Goal: Task Accomplishment & Management: Use online tool/utility

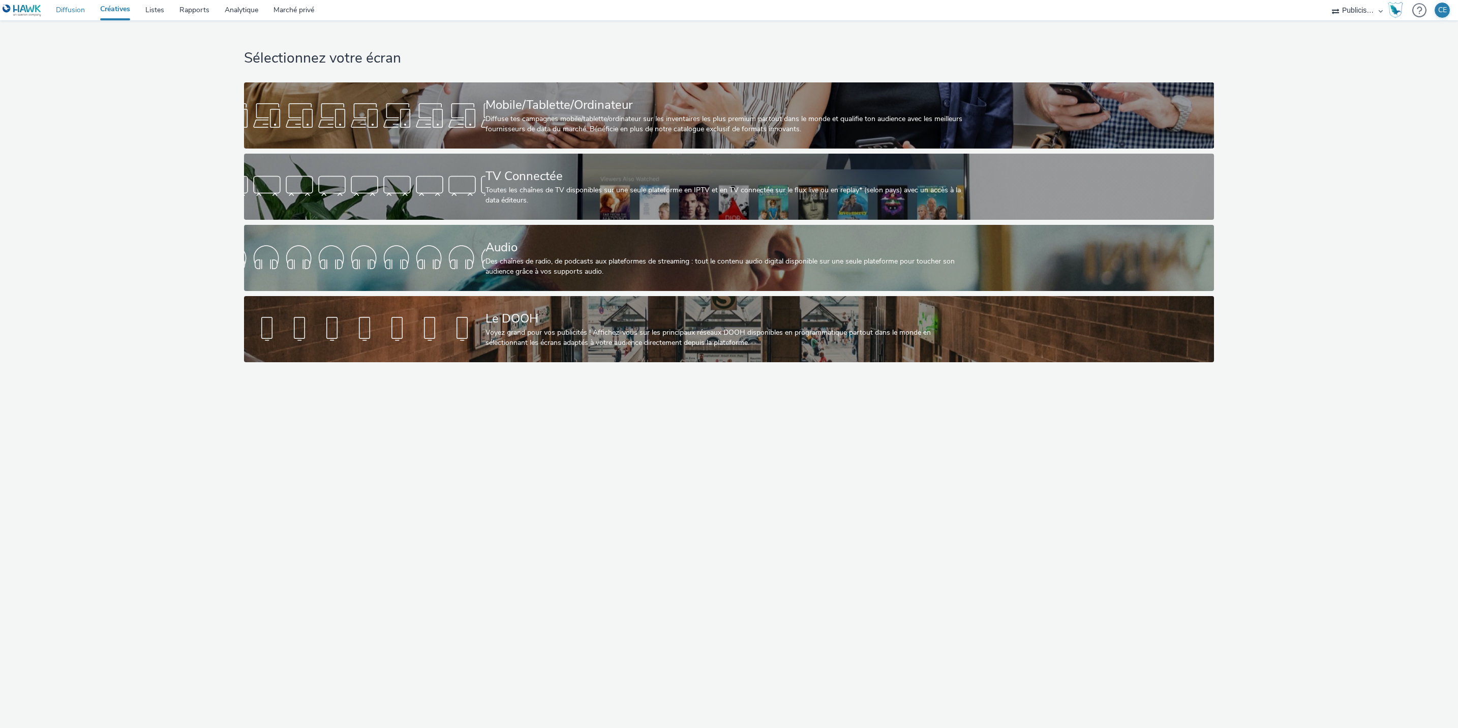
click at [72, 4] on link "Diffusion" at bounding box center [70, 10] width 44 height 20
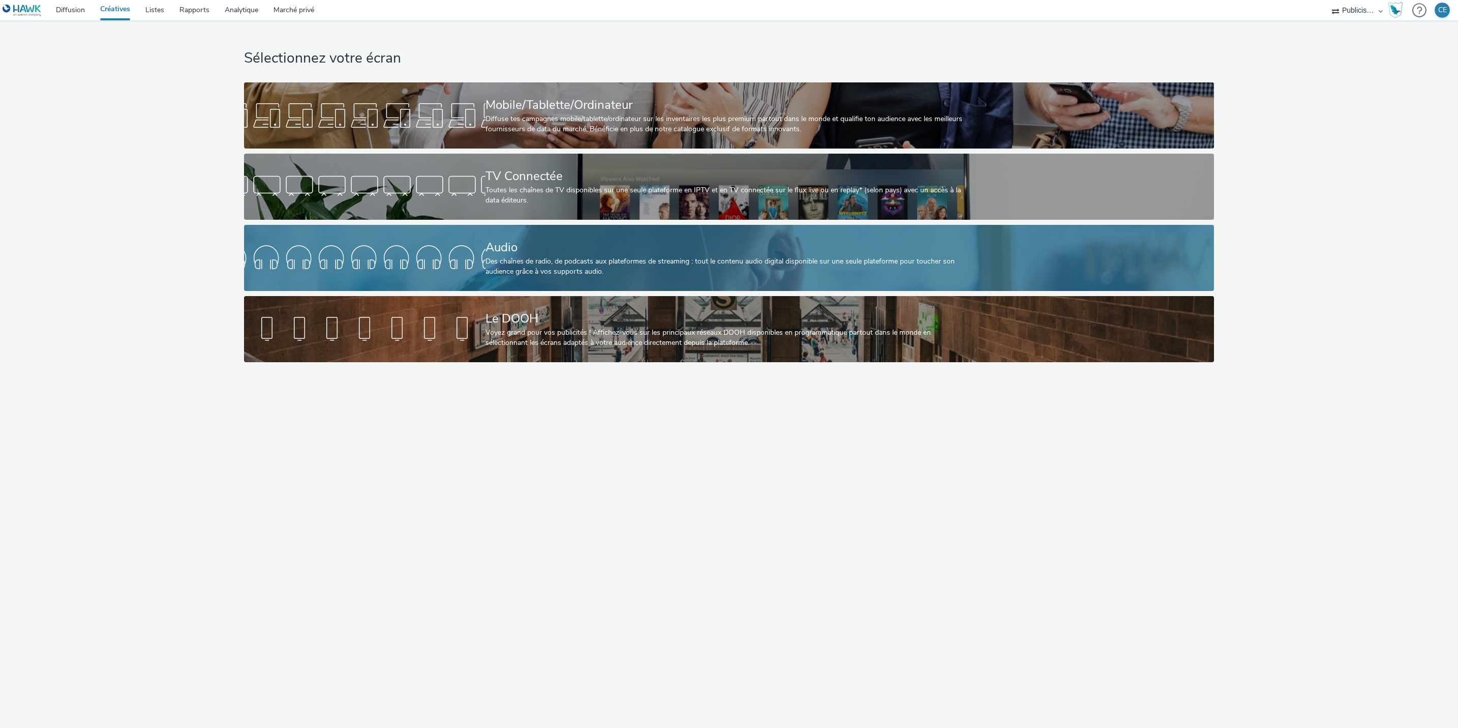
click at [624, 243] on div "Audio" at bounding box center [727, 247] width 483 height 18
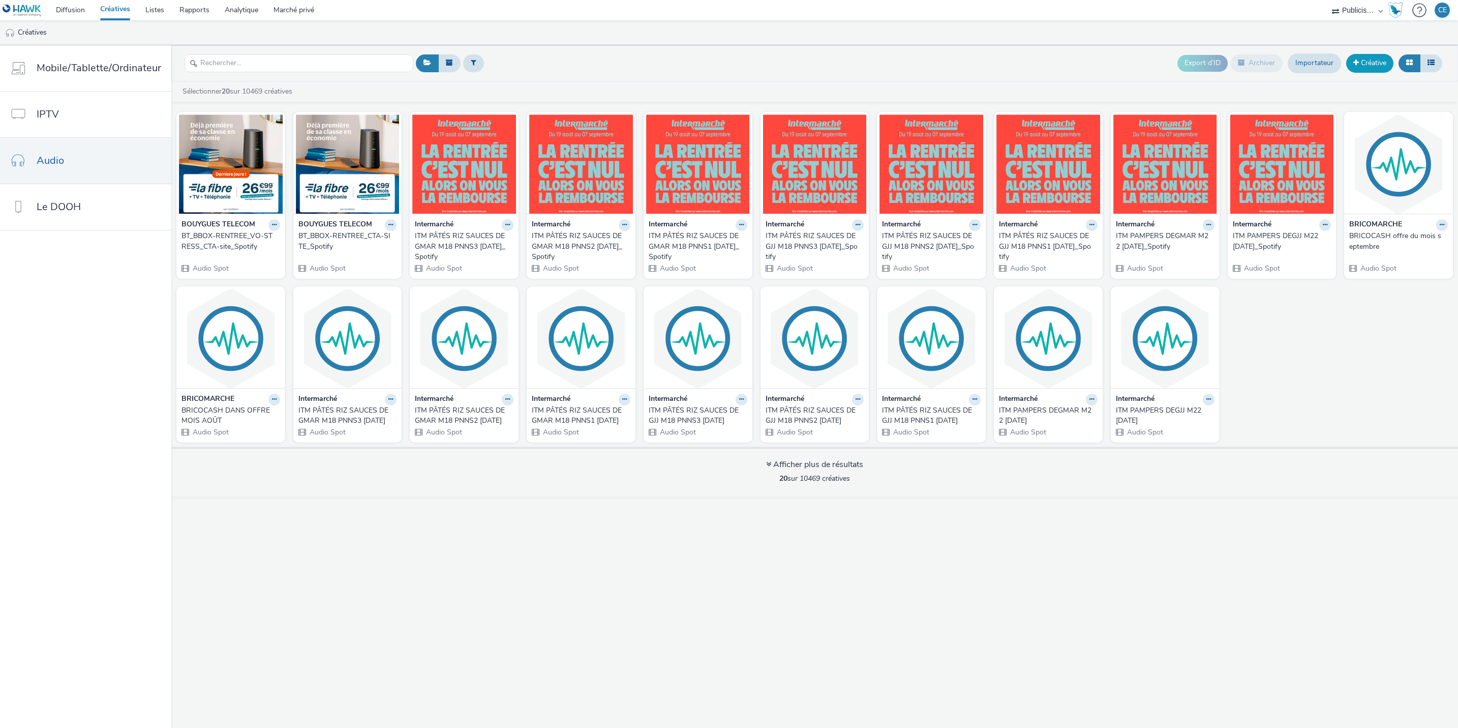
click at [1364, 68] on link "Créative" at bounding box center [1369, 63] width 47 height 18
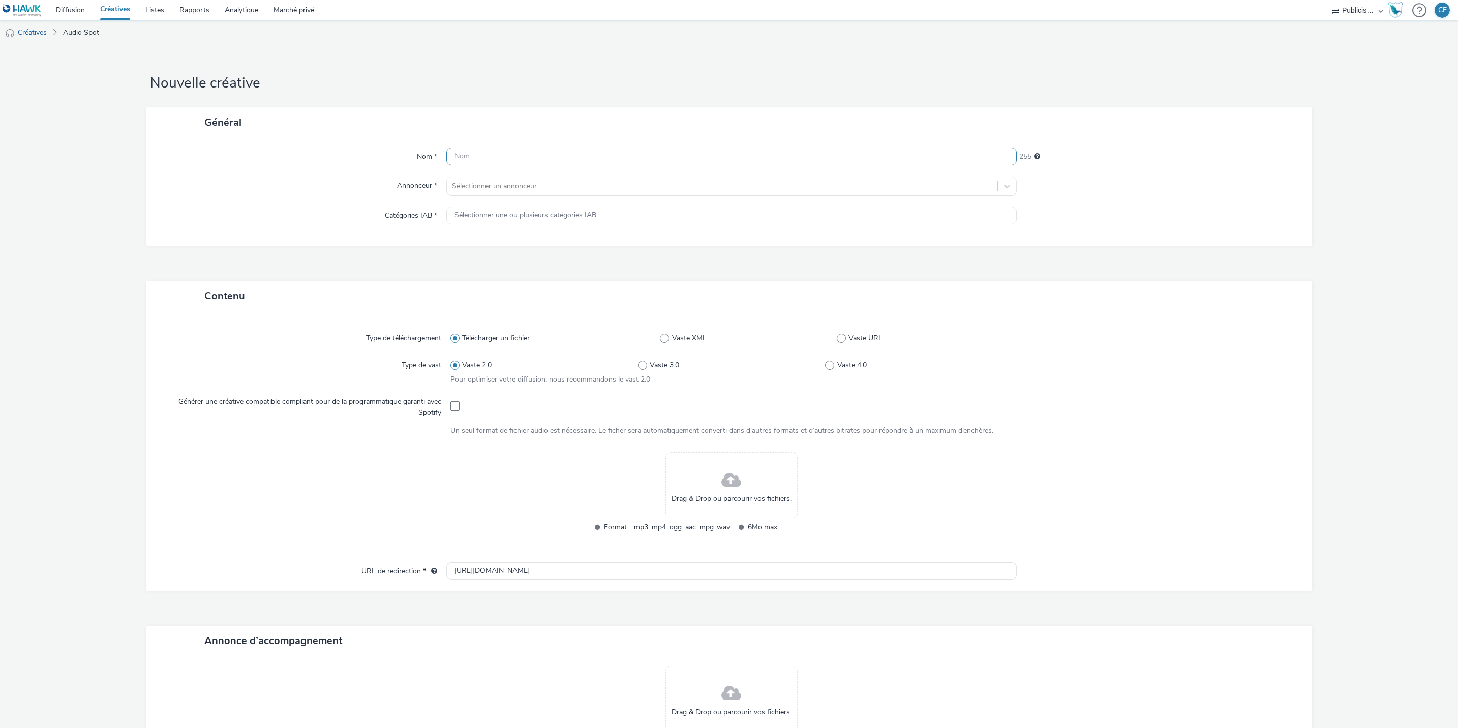
click at [882, 160] on input "text" at bounding box center [731, 156] width 570 height 18
type input "ALL BT BTS Vague 1 Du 25 août au 02 septembre"
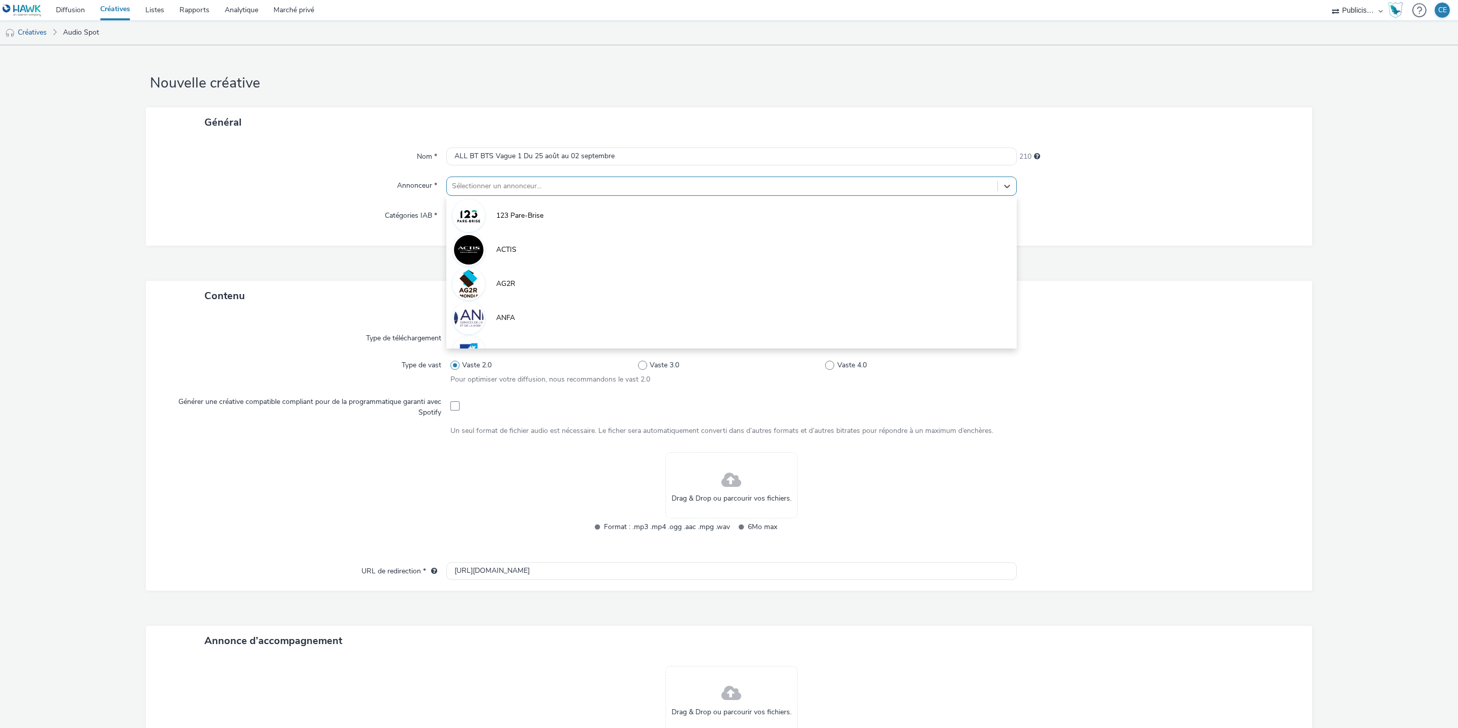
click at [842, 185] on div at bounding box center [722, 186] width 540 height 12
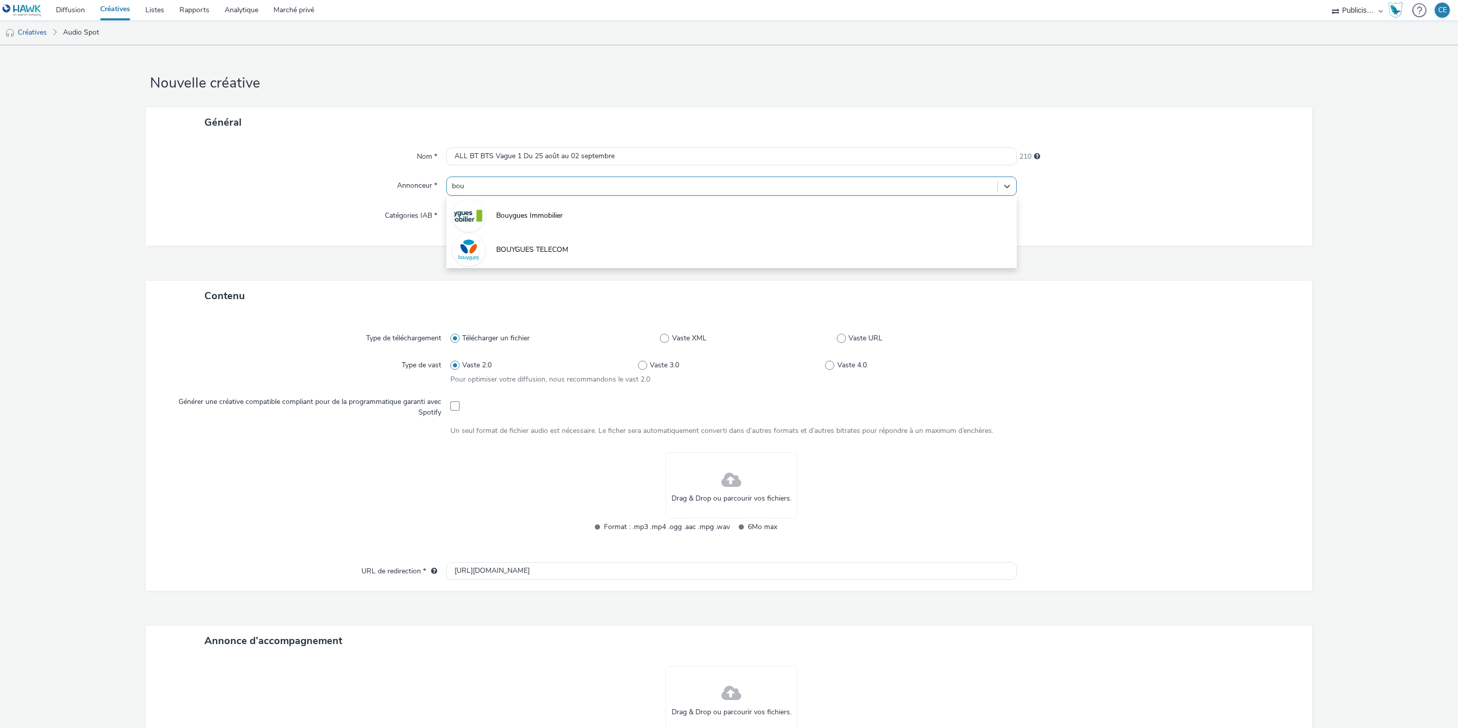
type input "bouy"
click at [647, 242] on li "BOUYGUES TELECOM" at bounding box center [731, 249] width 570 height 34
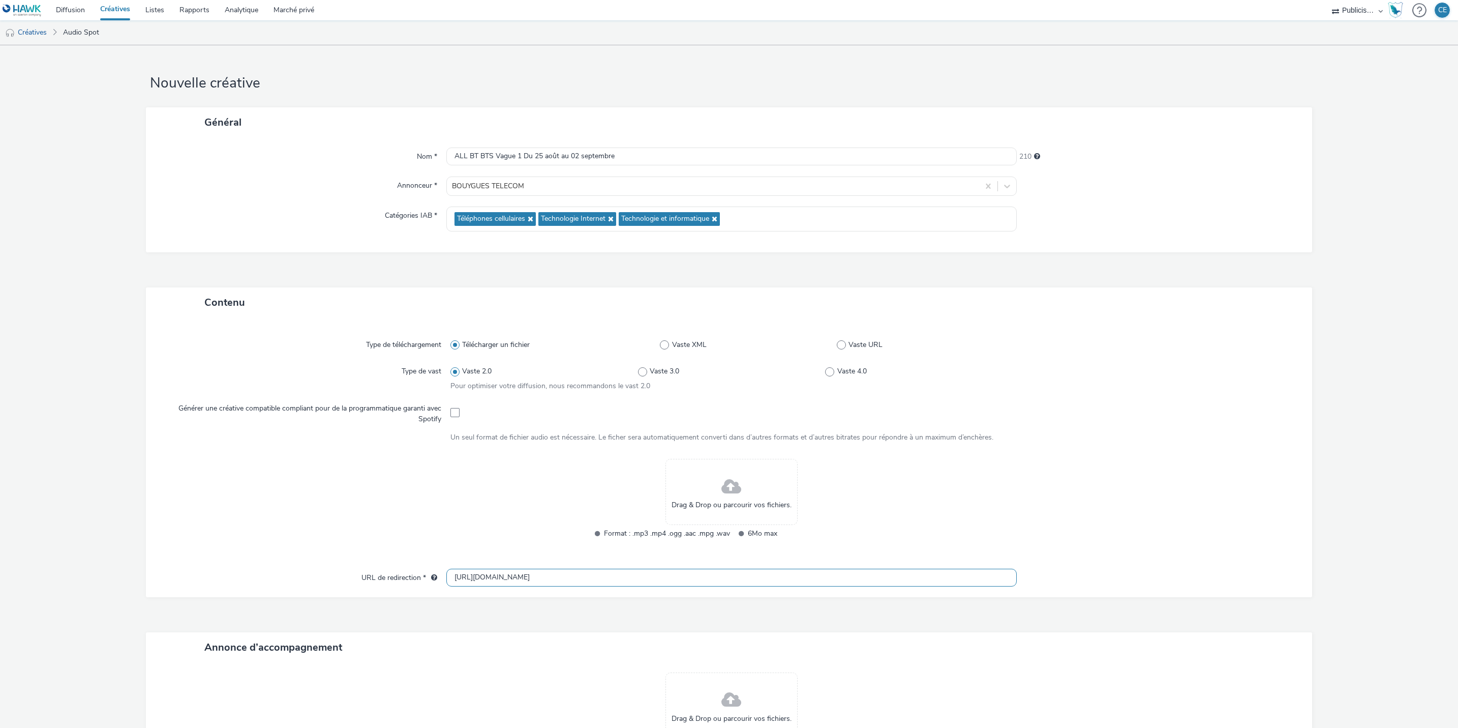
click at [690, 574] on input "http://bouyguestelecom.fr" at bounding box center [731, 577] width 570 height 18
click at [689, 574] on input "http://bouyguestelecom.fr" at bounding box center [731, 577] width 570 height 18
paste input "s://www.bouyguestelecom.fr/offres-internet#box-internet"
type input "https://www.bouyguestelecom.fr/offres-internet#box-internet"
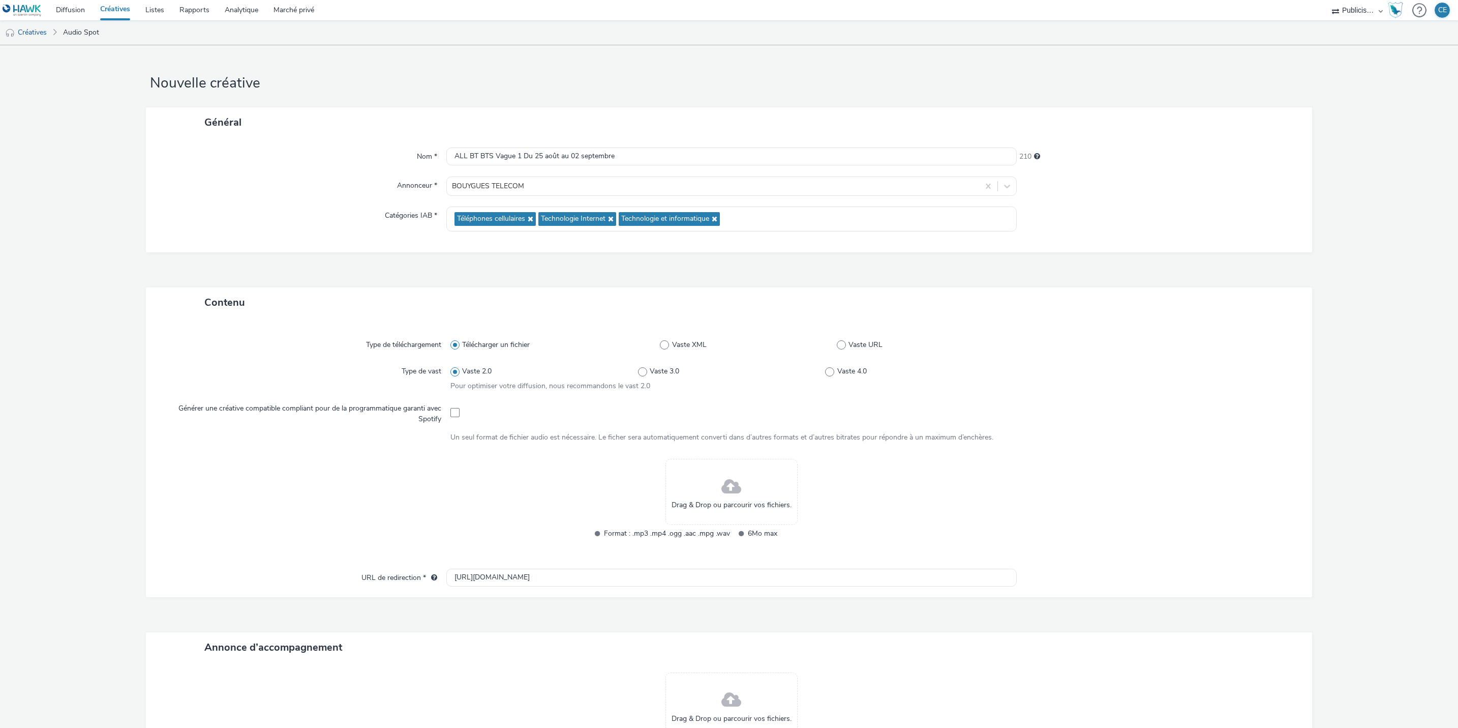
click at [1221, 484] on div at bounding box center [1153, 506] width 281 height 94
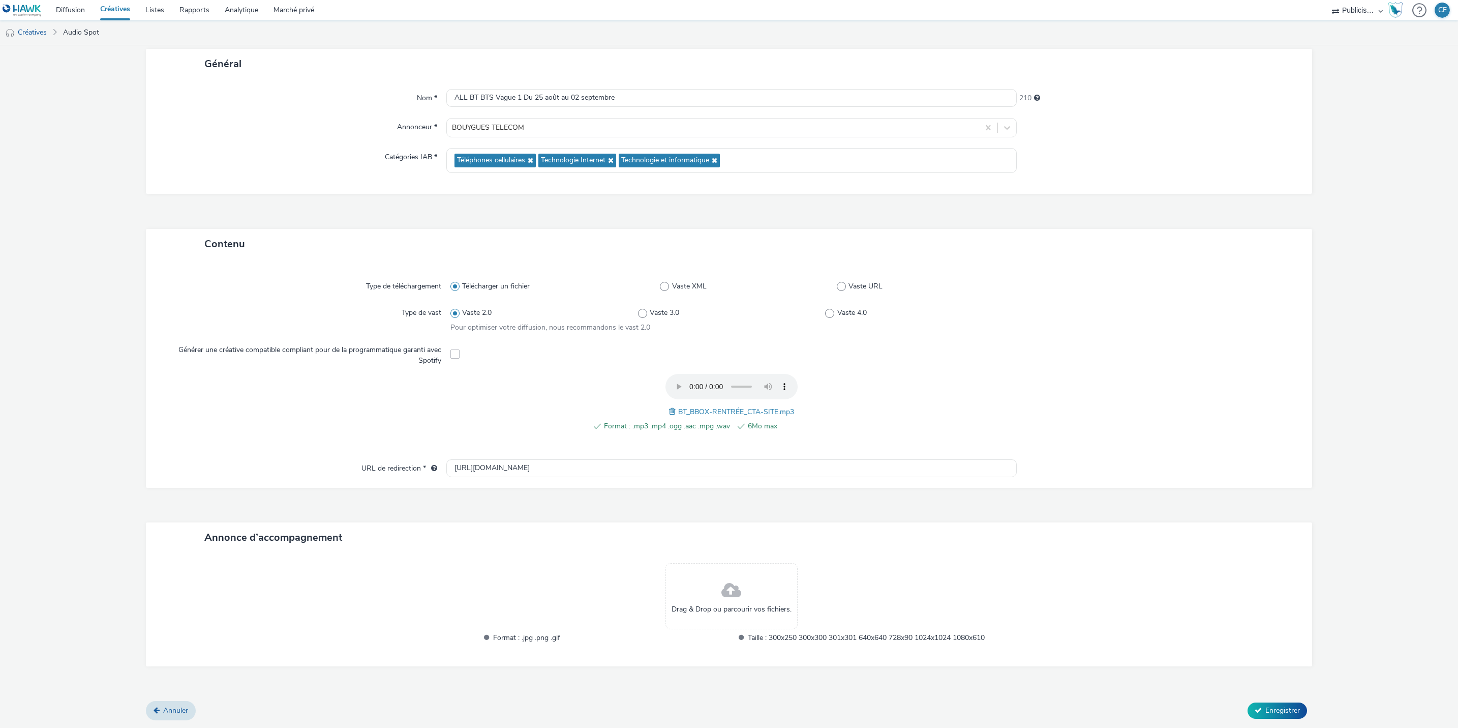
scroll to position [58, 0]
click at [1254, 703] on button "Enregistrer" at bounding box center [1277, 711] width 59 height 16
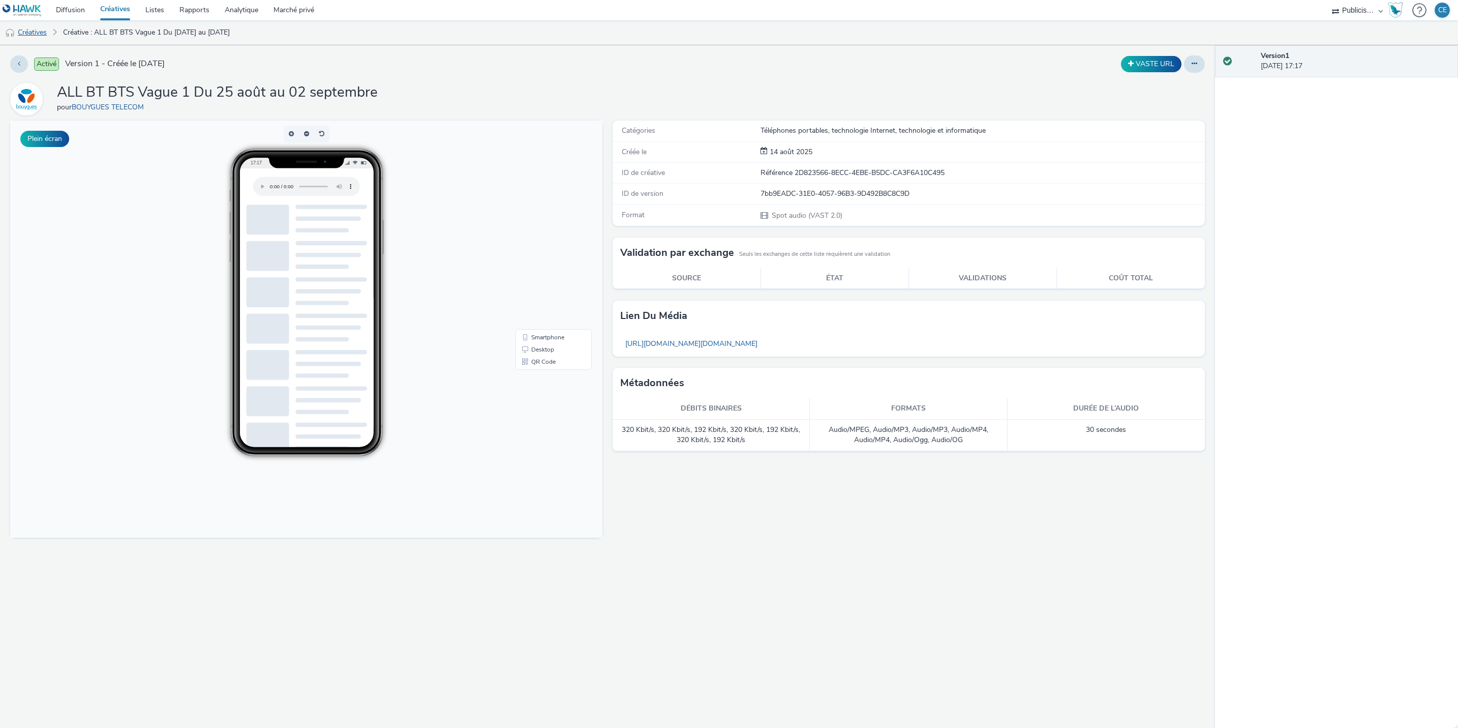
click at [34, 38] on link "Créatives" at bounding box center [26, 32] width 52 height 24
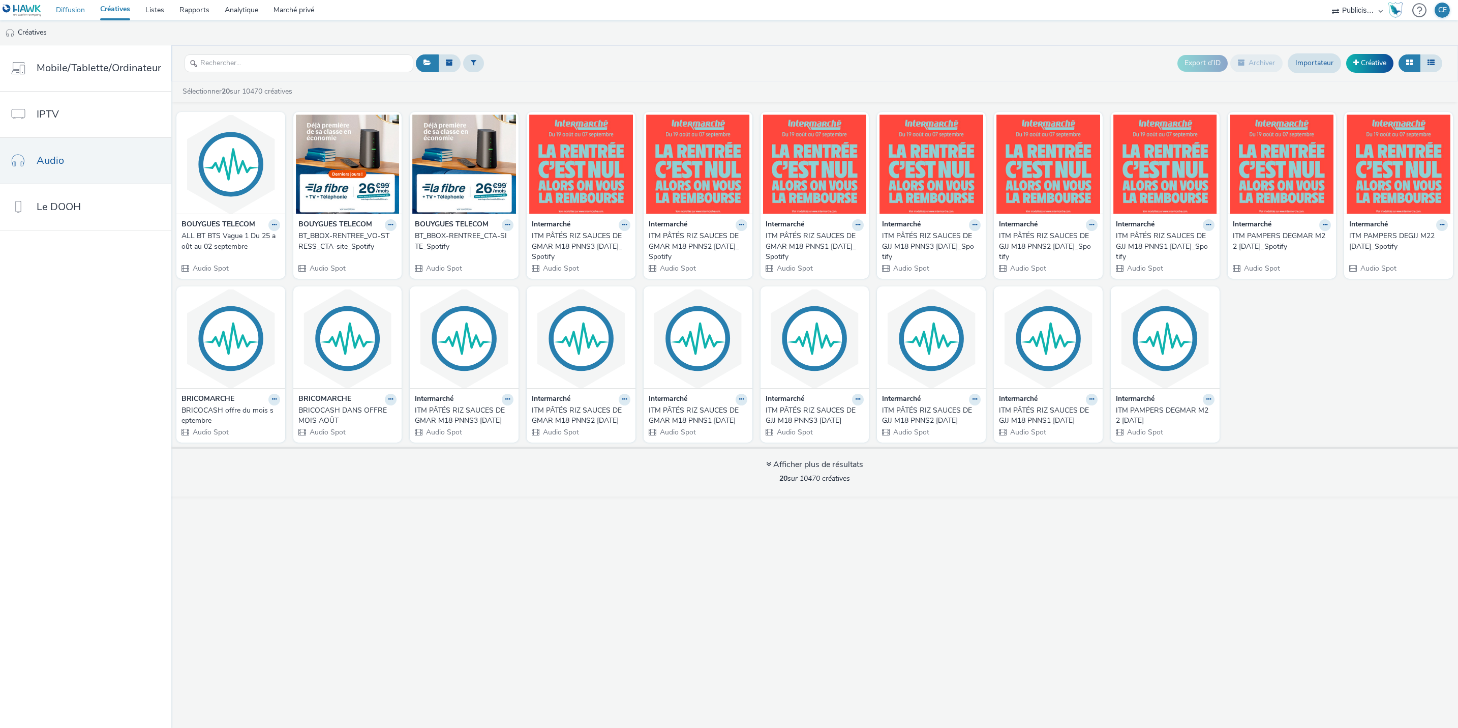
click at [79, 4] on link "Diffusion" at bounding box center [70, 10] width 44 height 20
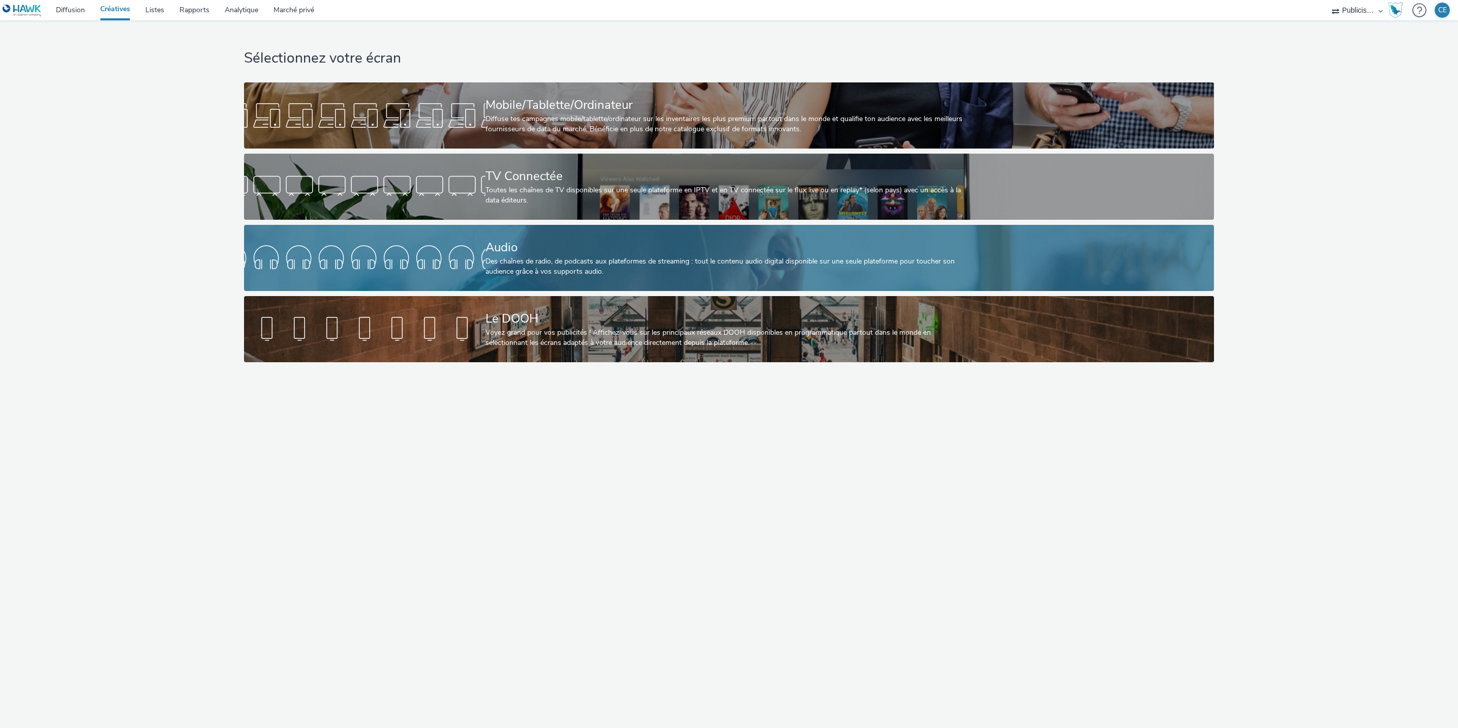
click at [569, 264] on div "Des chaînes de radio, de podcasts aux plateformes de streaming : tout le conten…" at bounding box center [727, 266] width 483 height 21
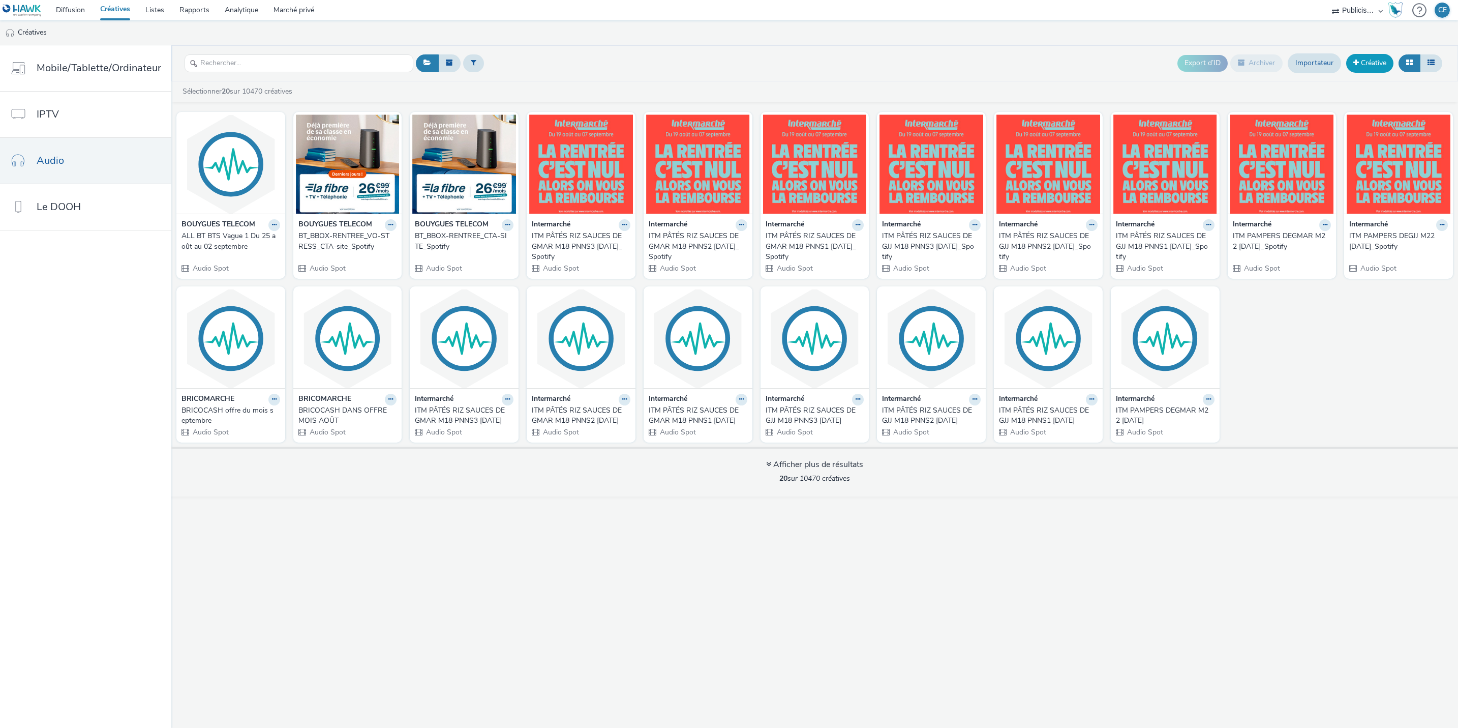
click at [1371, 57] on link "Créative" at bounding box center [1369, 63] width 47 height 18
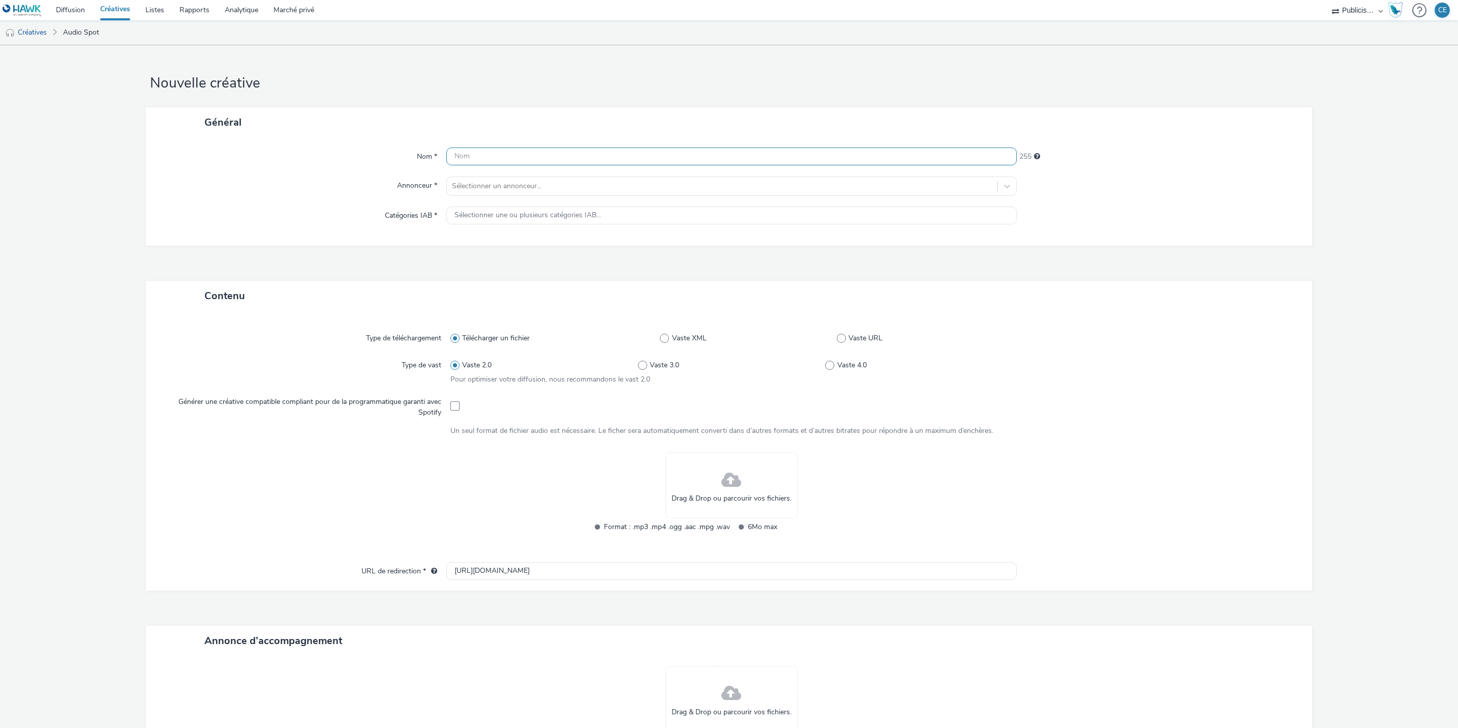
click at [581, 156] on input "text" at bounding box center [731, 156] width 570 height 18
click at [506, 151] on input "DEEZER Vague 1 Du 25 août au 02 septembre" at bounding box center [731, 156] width 570 height 18
click at [592, 158] on input "DEEZER Vague 1 BTS Du 25 août au 02 septembre" at bounding box center [731, 156] width 570 height 18
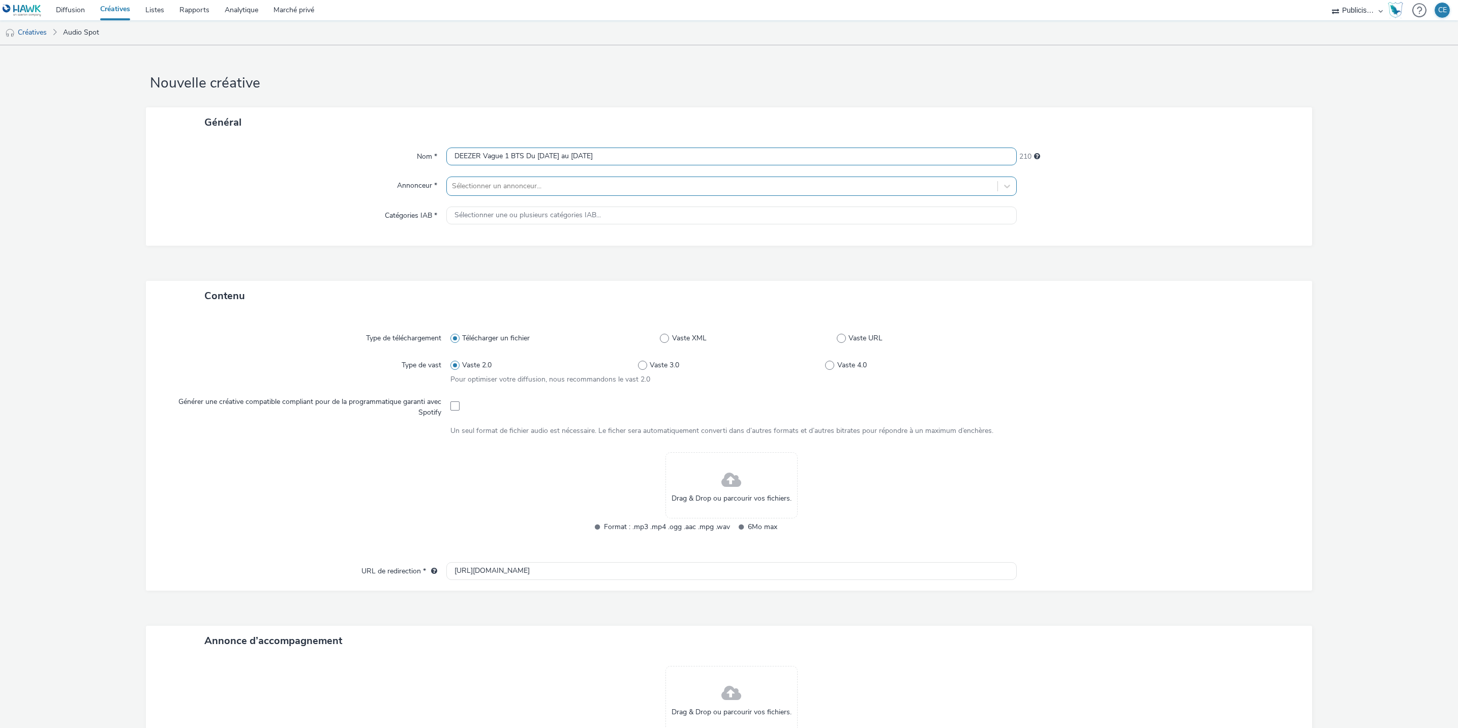
type input "DEEZER Vague 1 BTS Du 25 août au 02 septembre"
click at [598, 191] on div at bounding box center [722, 186] width 540 height 12
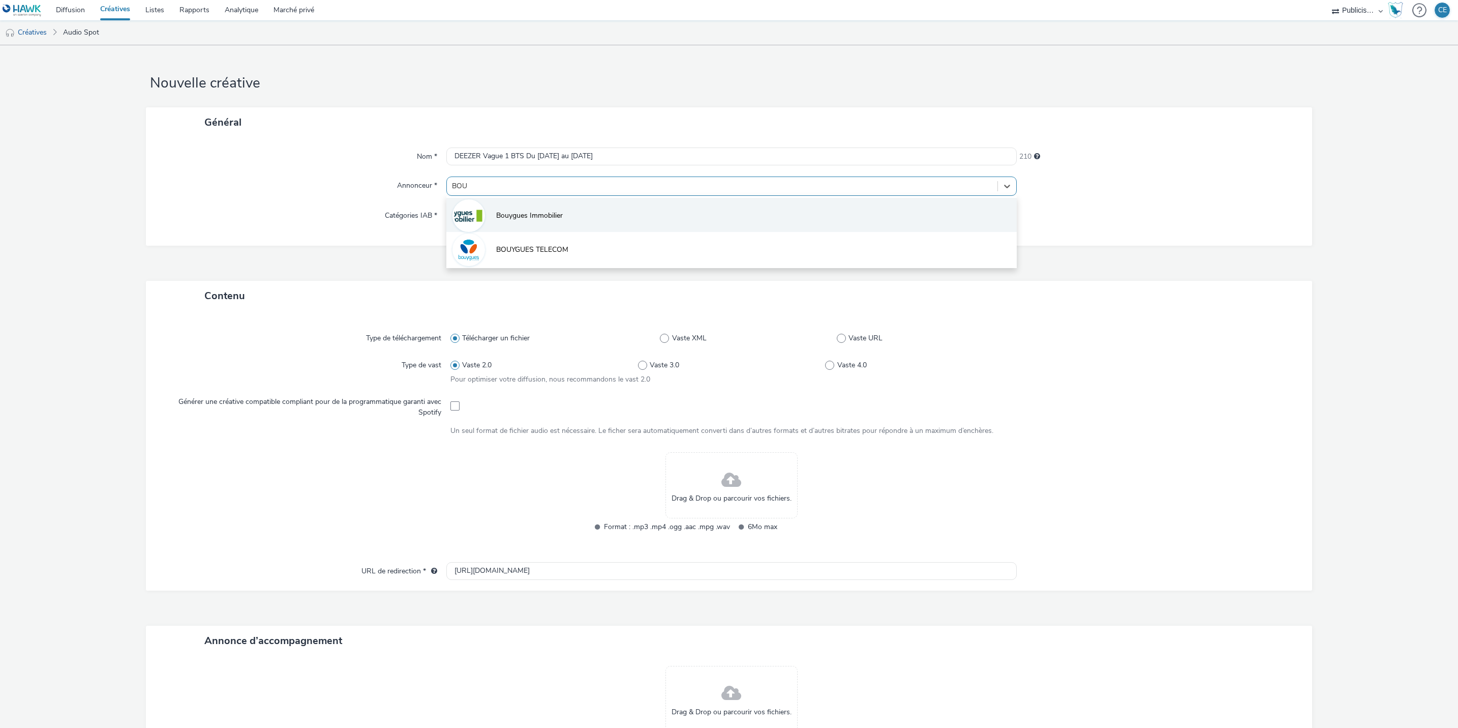
type input "BOUY"
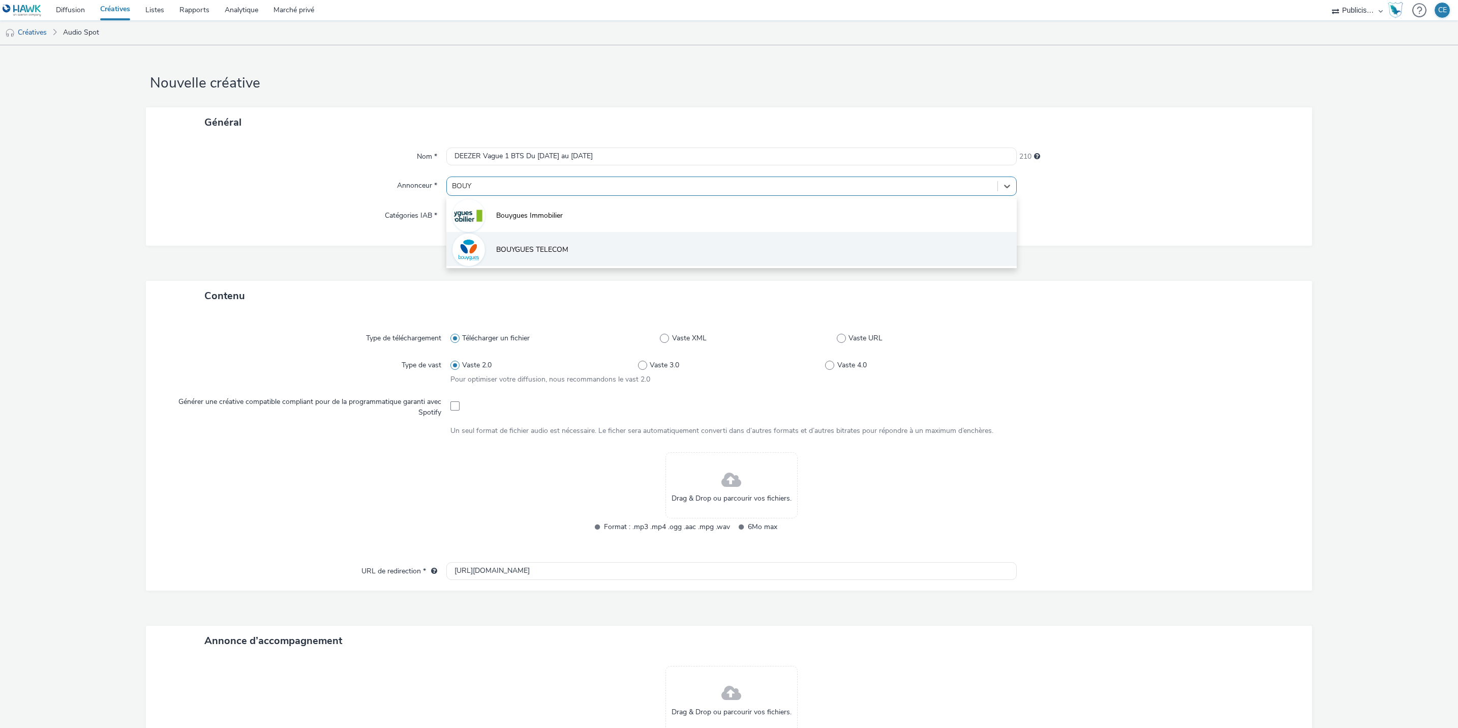
click at [557, 237] on li "BOUYGUES TELECOM" at bounding box center [731, 249] width 570 height 34
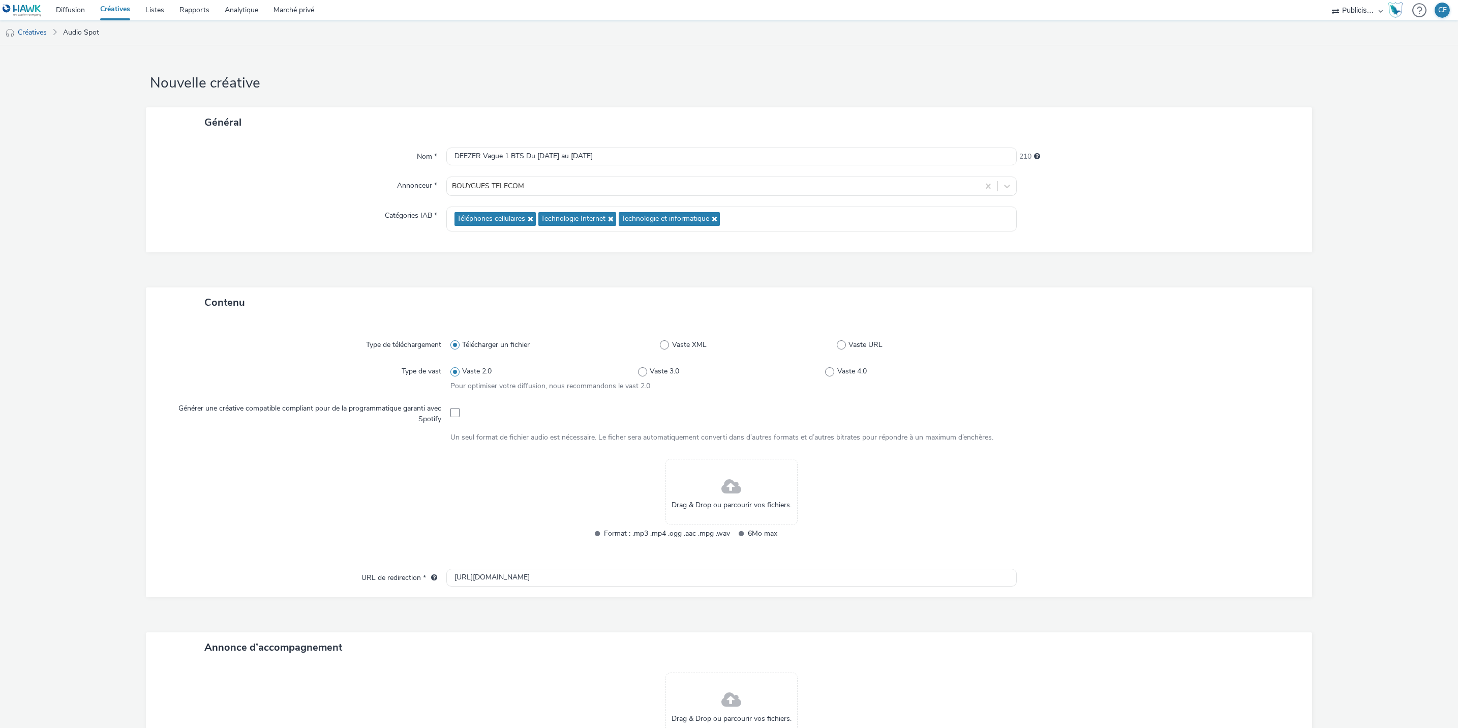
click at [746, 565] on div "Type de téléchargement Télécharger un fichier Vaste XML Vaste URL Type de vast …" at bounding box center [729, 447] width 1146 height 241
click at [733, 572] on input "http://bouyguestelecom.fr" at bounding box center [731, 577] width 570 height 18
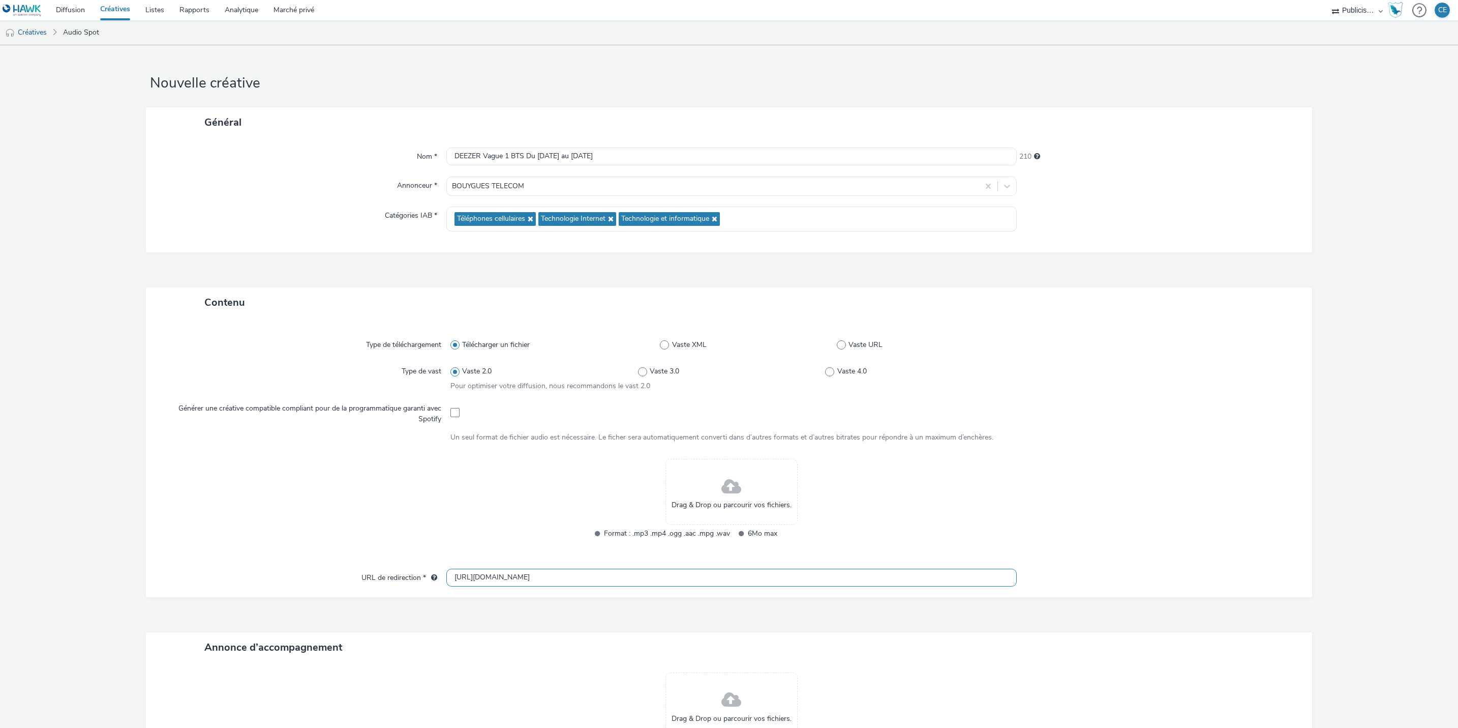
click at [733, 572] on input "http://bouyguestelecom.fr" at bounding box center [731, 577] width 570 height 18
paste input "s://www.bouyguestelecom.fr/offres-internet#box-internet"
type input "https://www.bouyguestelecom.fr/offres-internet#box-internet"
click at [1081, 502] on div at bounding box center [1153, 506] width 281 height 94
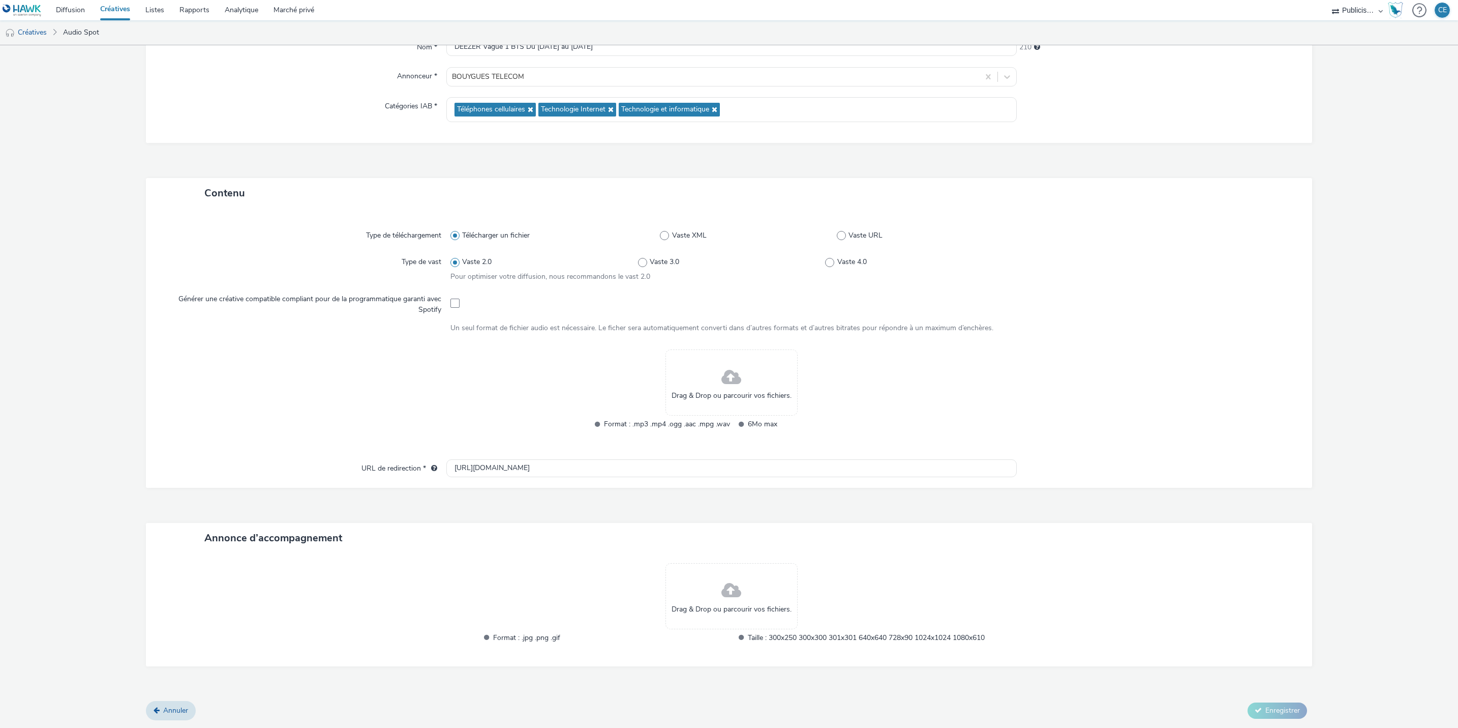
scroll to position [34, 0]
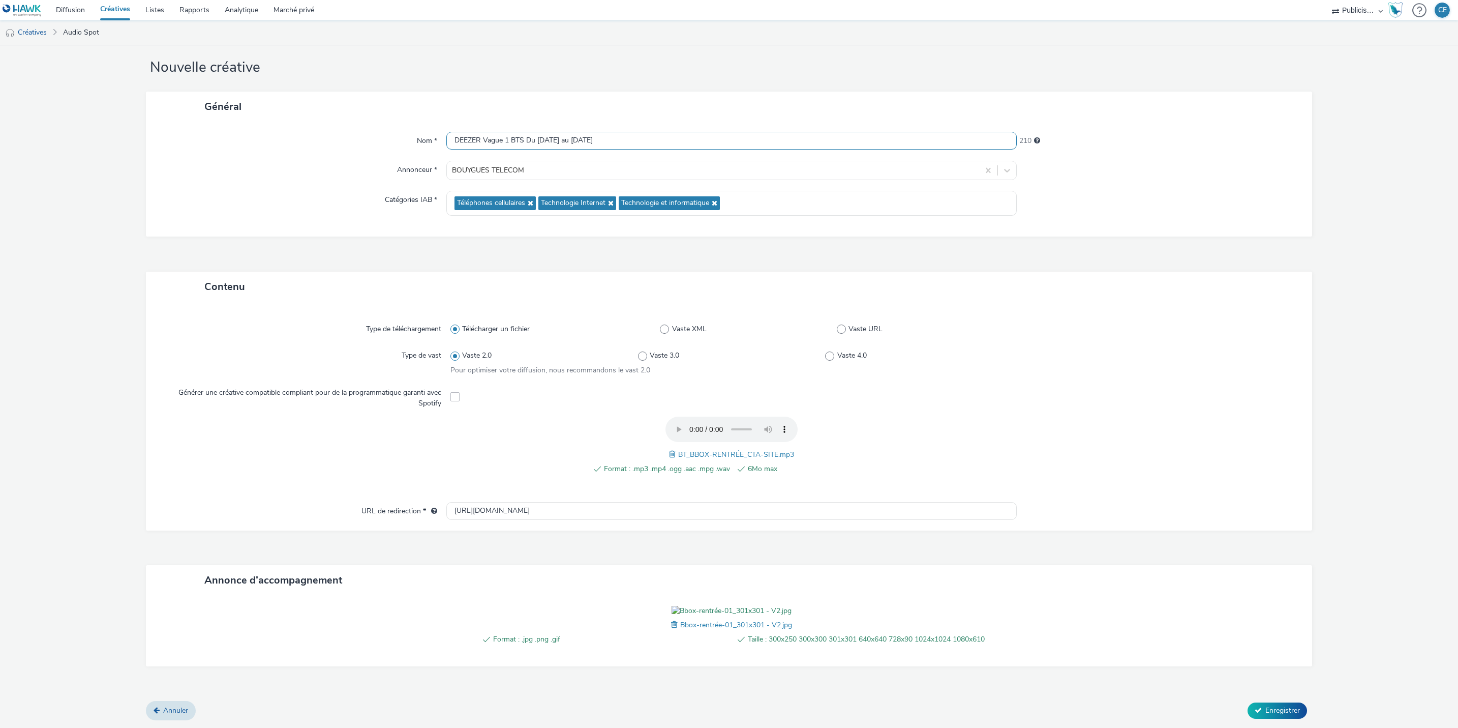
click at [714, 132] on input "DEEZER Vague 1 BTS Du 25 août au 02 septembre" at bounding box center [731, 141] width 570 height 18
click at [713, 132] on input "DEEZER Vague 1 BTS Du 25 août au 02 septembre" at bounding box center [731, 141] width 570 height 18
click at [1323, 377] on form "Nouvelle créative Général Nom * DEEZER Vague 1 BTS Du 25 août au 02 septembre 2…" at bounding box center [729, 378] width 1458 height 698
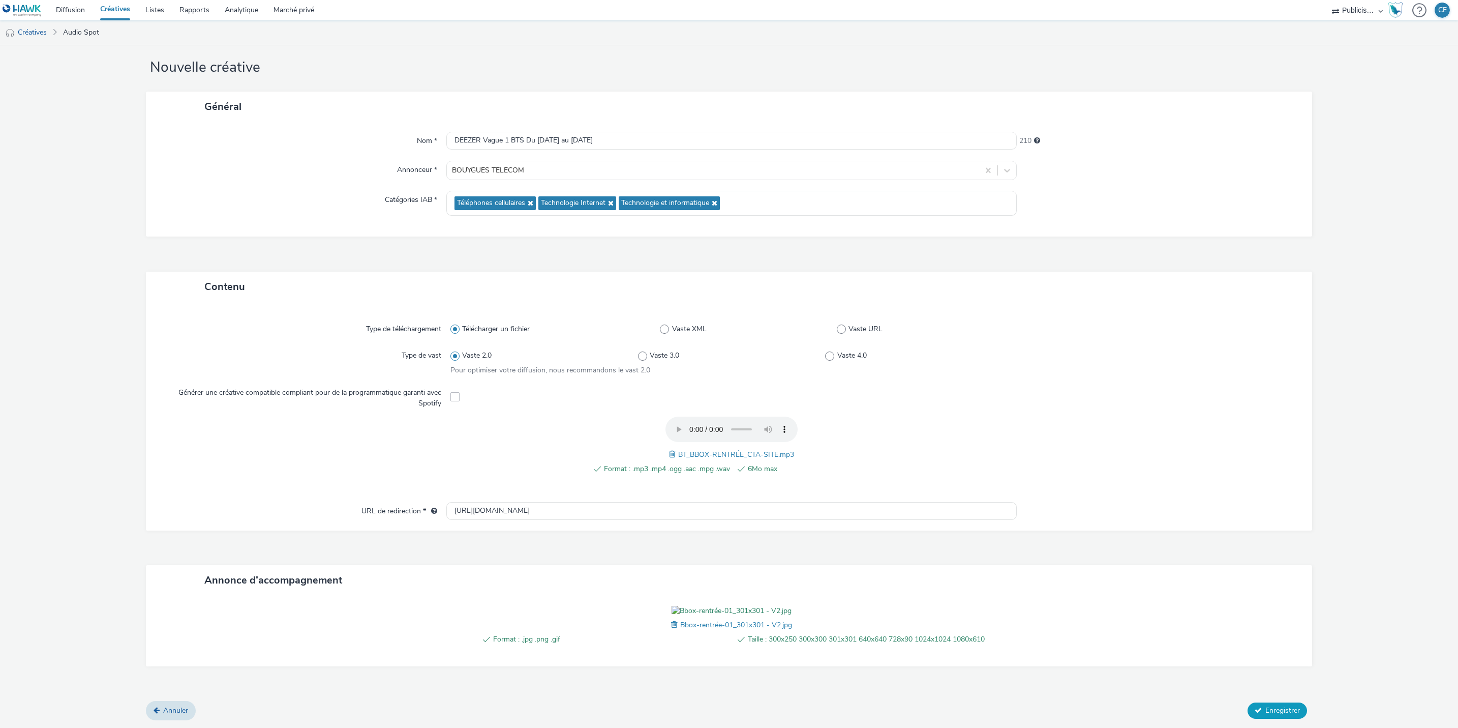
click at [1254, 708] on button "Enregistrer" at bounding box center [1277, 710] width 59 height 16
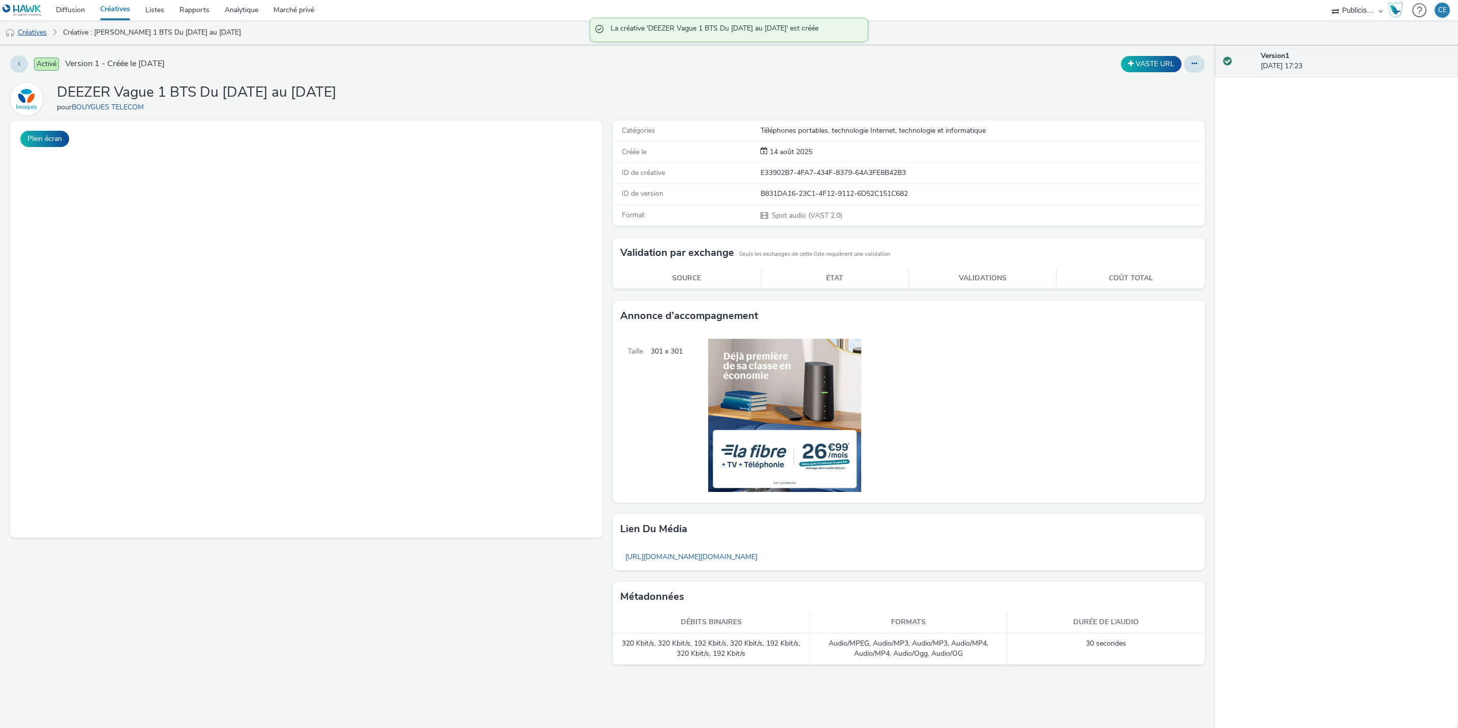
click at [43, 29] on font "Créatives" at bounding box center [32, 32] width 29 height 10
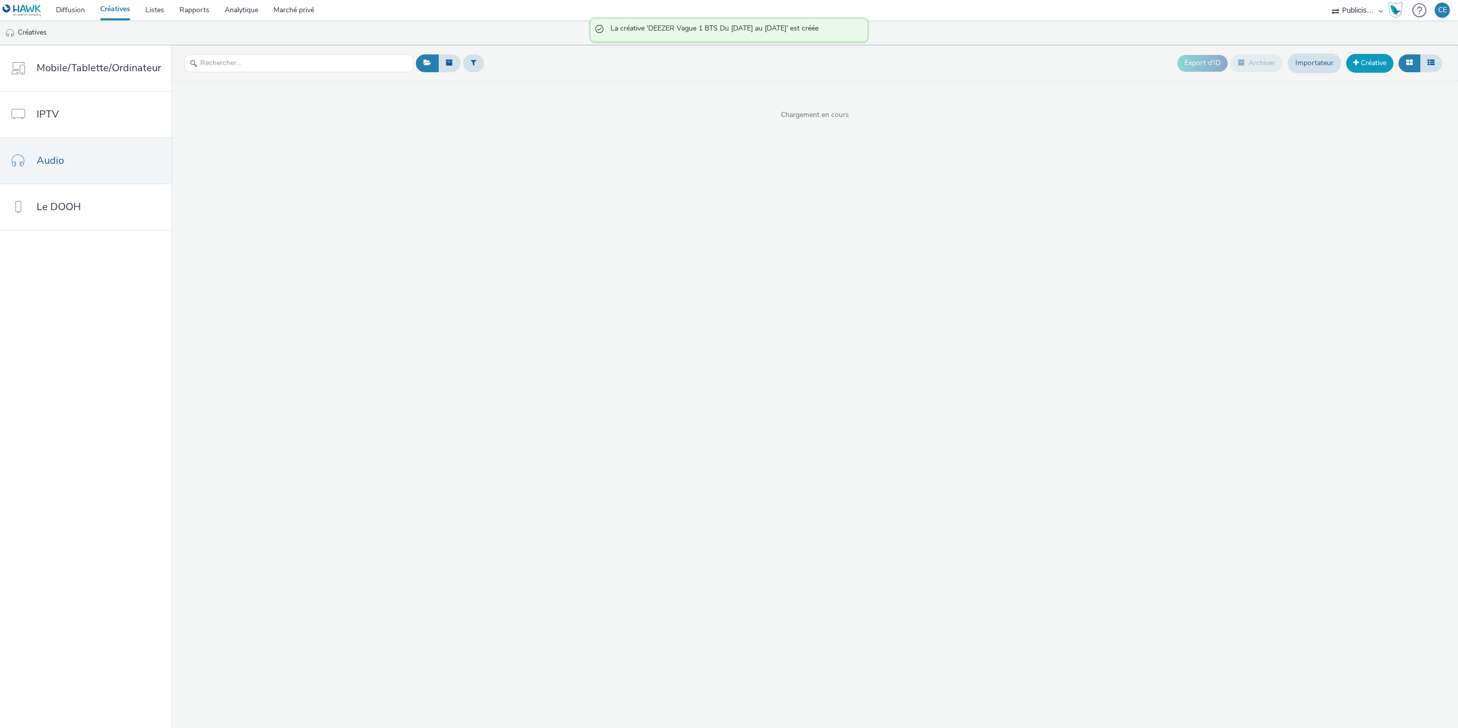
click at [1371, 70] on link "Créative" at bounding box center [1369, 63] width 47 height 18
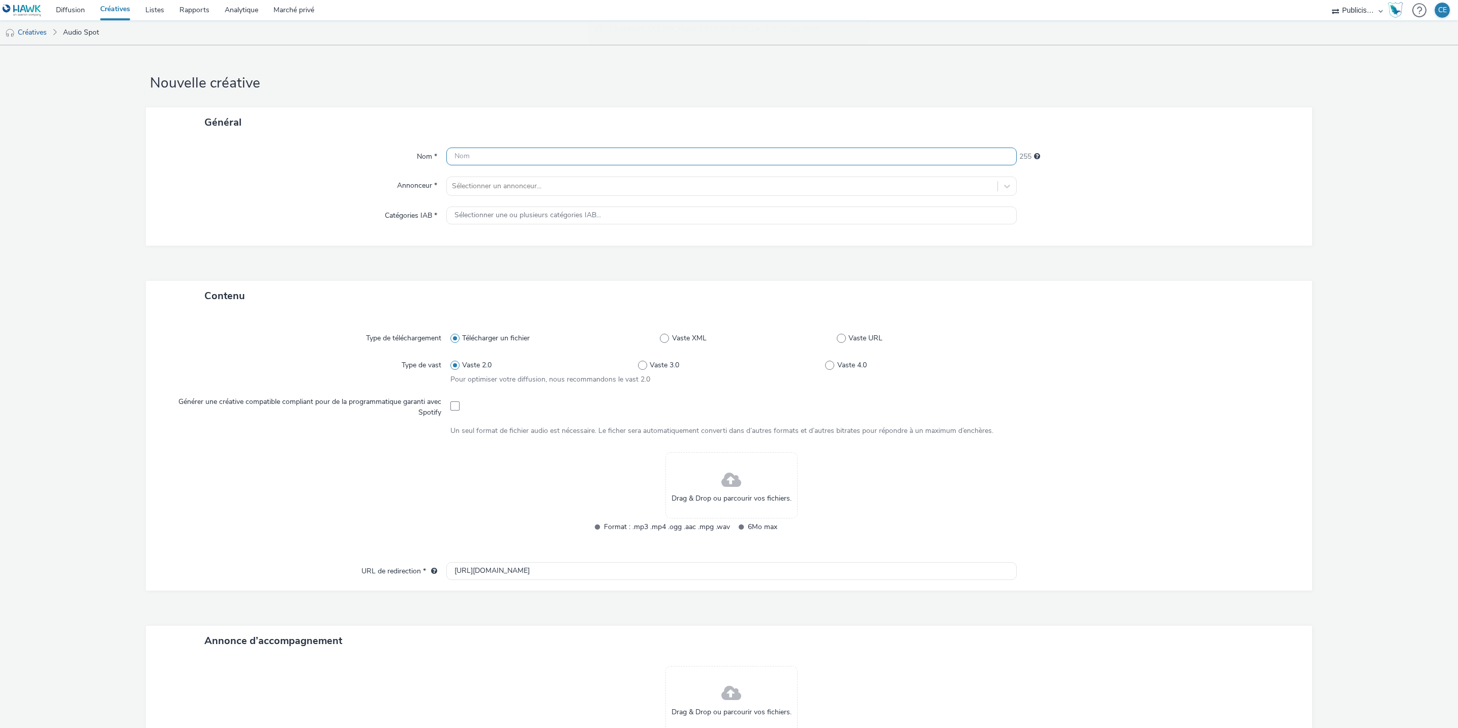
click at [613, 160] on input "text" at bounding box center [731, 156] width 570 height 18
paste input "DEEZER Vague 1 BTS Du 25 août au 02 septembre"
click at [505, 153] on input "DEEZER Vague 1 BTS Du 25 août au 02 septembre" at bounding box center [731, 156] width 570 height 18
click at [505, 154] on input "DEEZER Vague 2 BTS Du 25 août au 02 septembre" at bounding box center [731, 156] width 570 height 18
drag, startPoint x: 505, startPoint y: 154, endPoint x: 480, endPoint y: 153, distance: 24.4
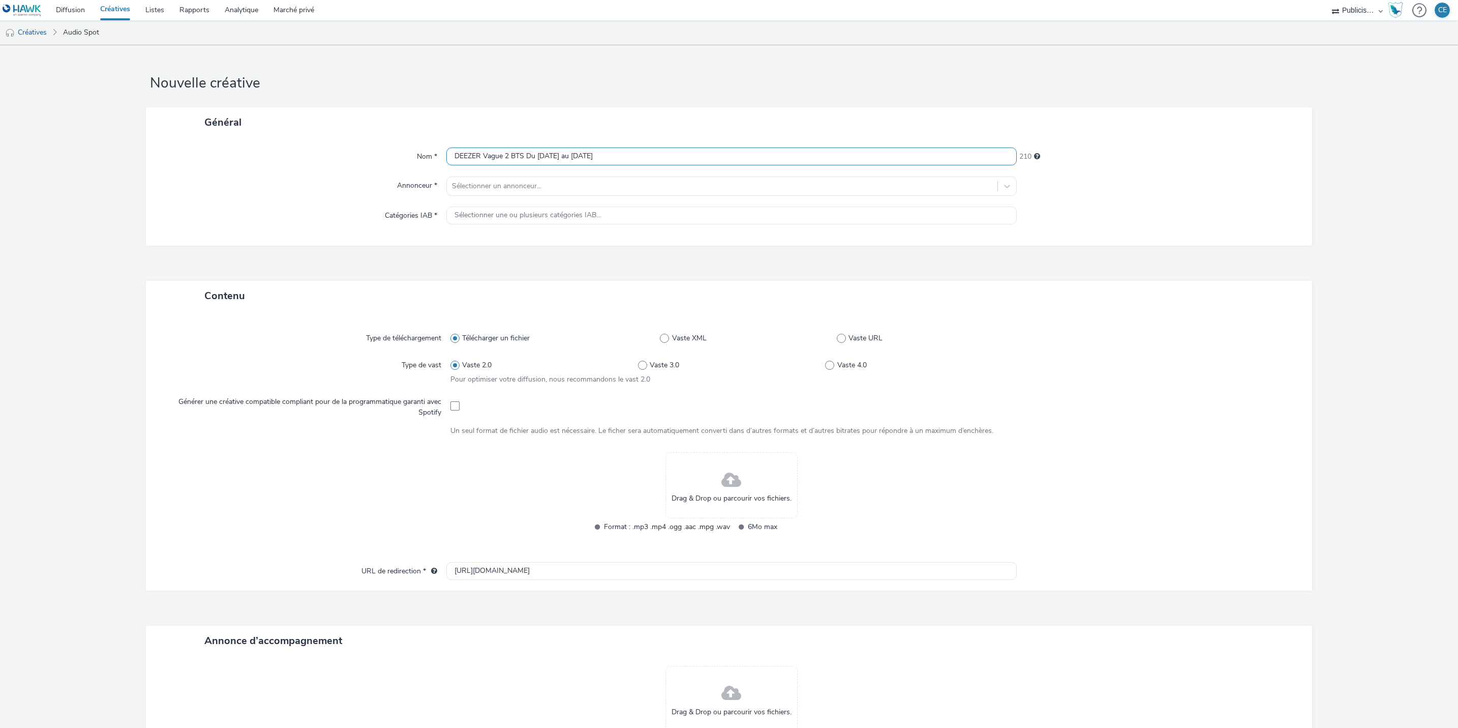
click at [480, 153] on input "DEEZER Vague 2 BTS Du 25 août au 02 septembre" at bounding box center [731, 156] width 570 height 18
drag, startPoint x: 517, startPoint y: 153, endPoint x: 638, endPoint y: 153, distance: 120.5
click at [638, 153] on input "DEEZER BTS Du 25 août au 02 septembre" at bounding box center [731, 156] width 570 height 18
type input "DEEZER BTS Du 25 au 27 septembre"
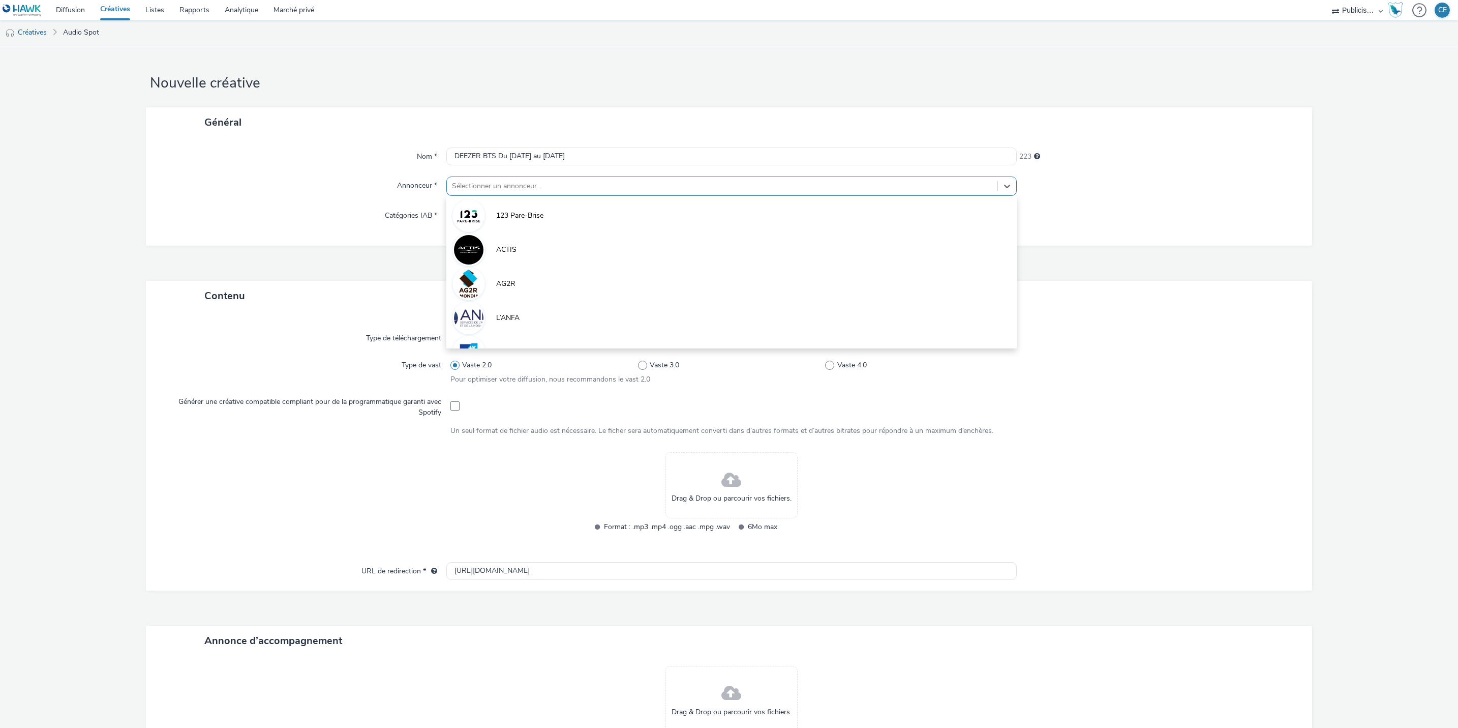
click at [536, 185] on div at bounding box center [722, 186] width 540 height 12
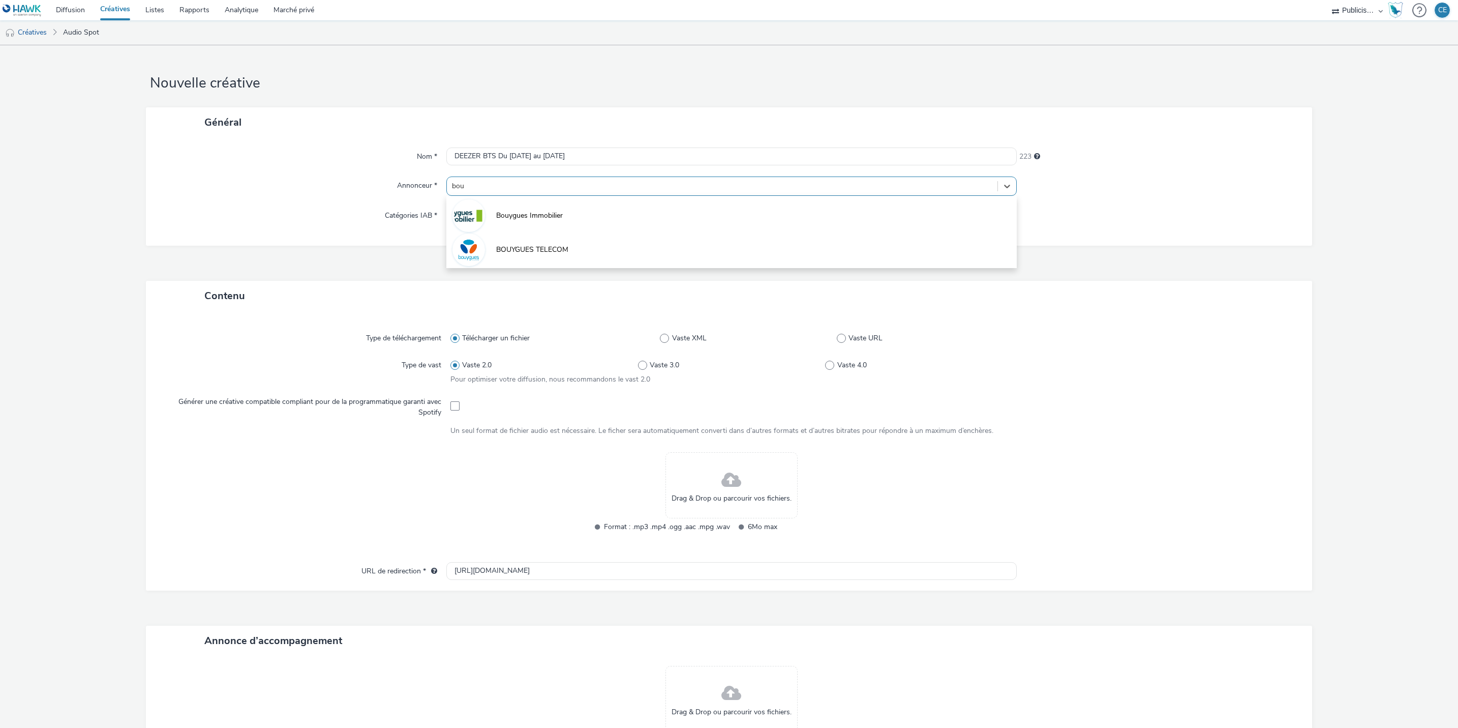
type input "bouy"
click at [519, 256] on li "BOUYGUES TELECOM" at bounding box center [731, 249] width 570 height 34
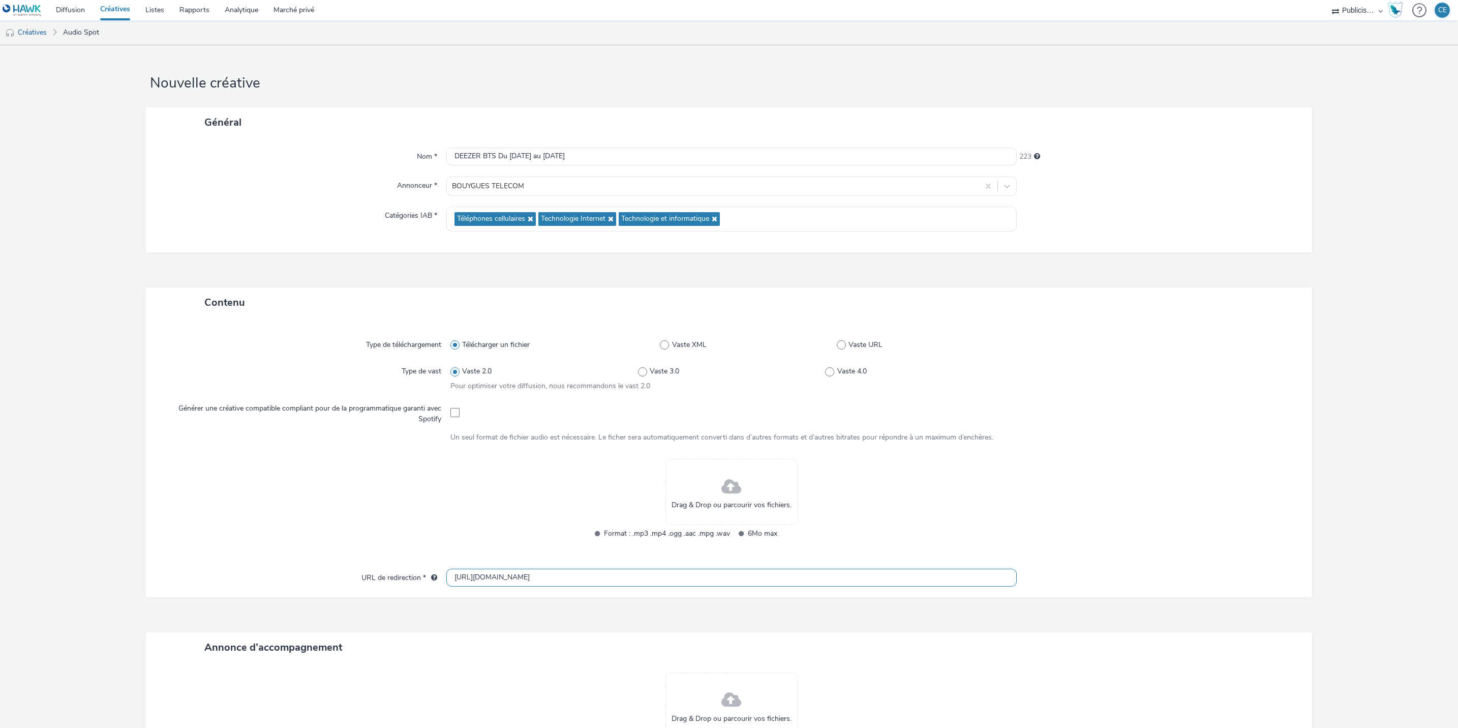
click at [581, 577] on input "http://bouyguestelecom.fr" at bounding box center [731, 577] width 570 height 18
paste input "s://www.bouyguestelecom.fr/offres-internet#box-internet"
type input "https://www.bouyguestelecom.fr/offres-internet#box-internet"
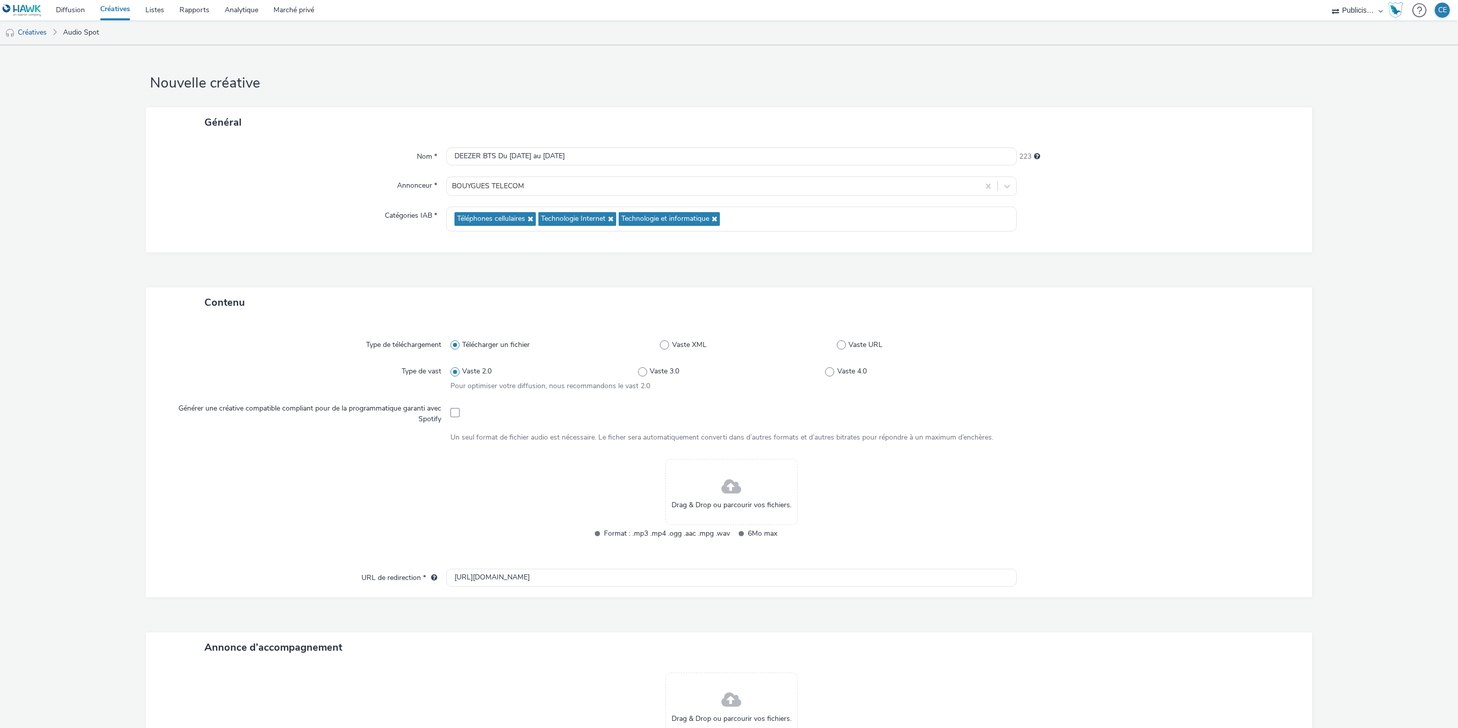
click at [1135, 378] on div at bounding box center [1153, 376] width 281 height 29
click at [480, 153] on input "DEEZER BTS Du 25 au 27 septembre" at bounding box center [731, 156] width 570 height 18
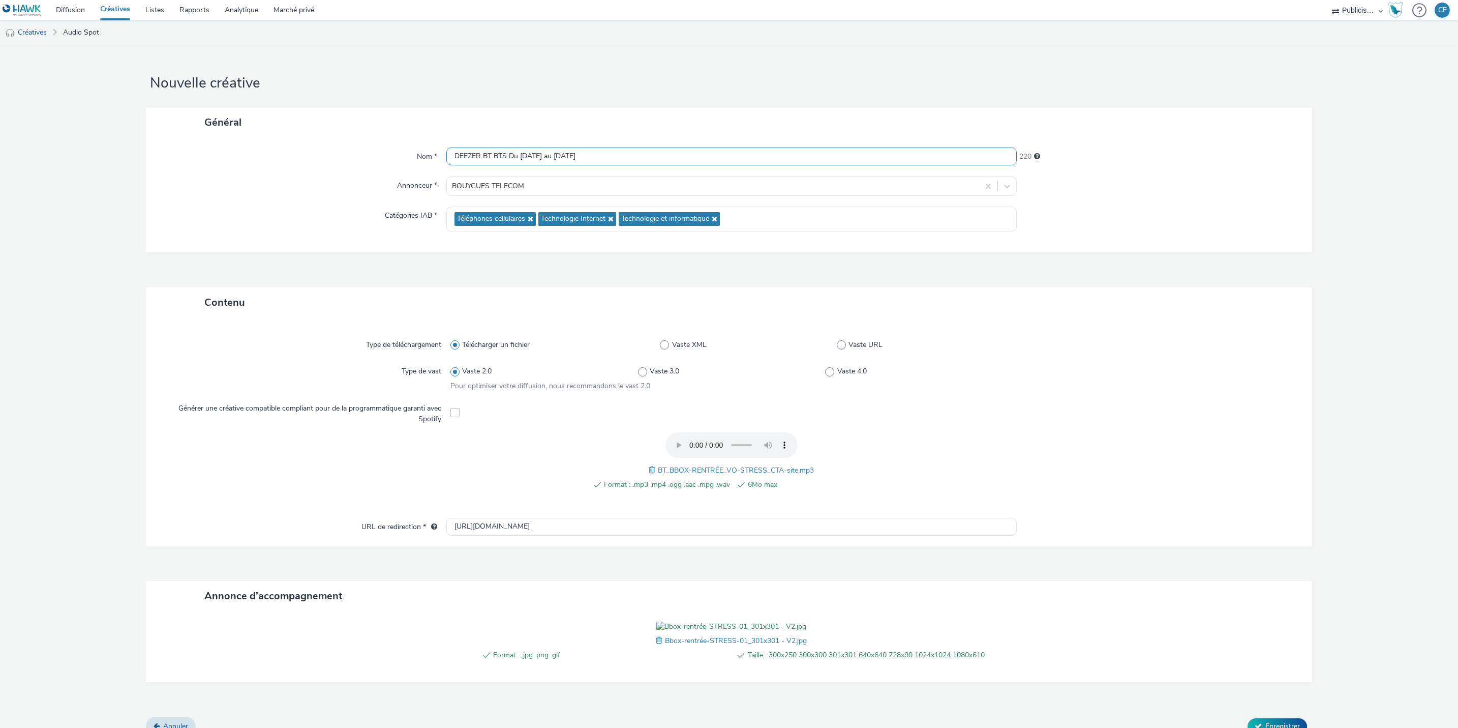
click at [505, 156] on input "DEEZER BT BTS Du 25 au 27 septembre" at bounding box center [731, 156] width 570 height 18
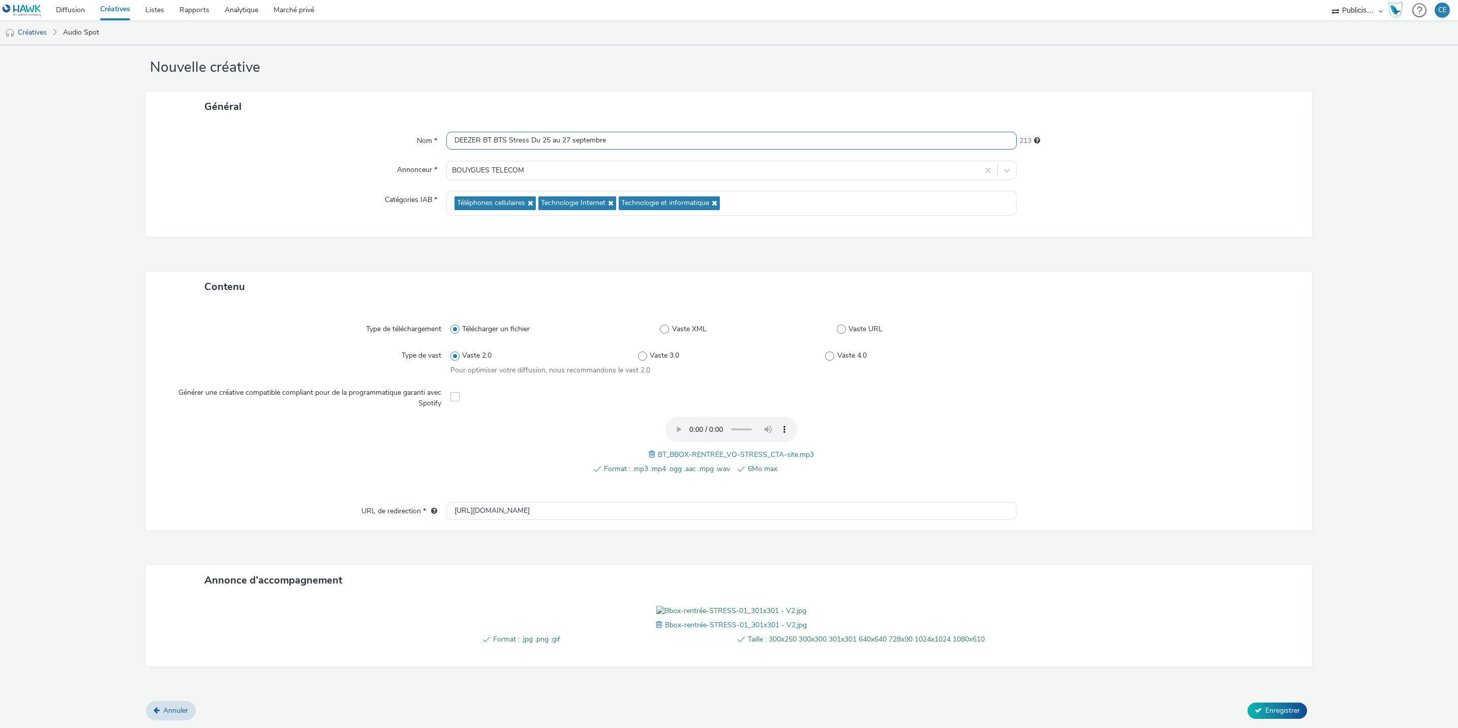
scroll to position [73, 0]
type input "DEEZER BT BTS Stress Du 25 au 27 septembre"
click at [1265, 710] on span "Enregistrer" at bounding box center [1282, 710] width 35 height 10
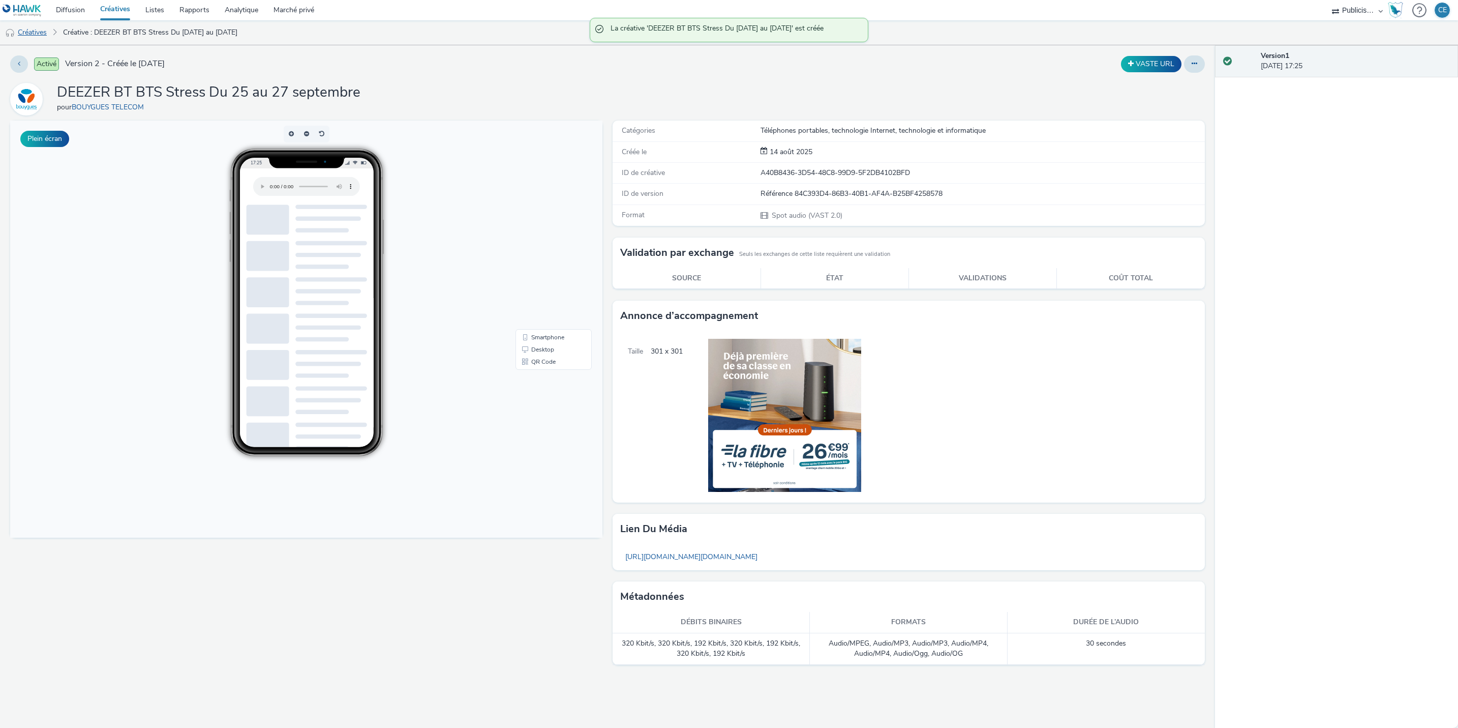
click at [28, 26] on link "Créatives" at bounding box center [26, 32] width 52 height 24
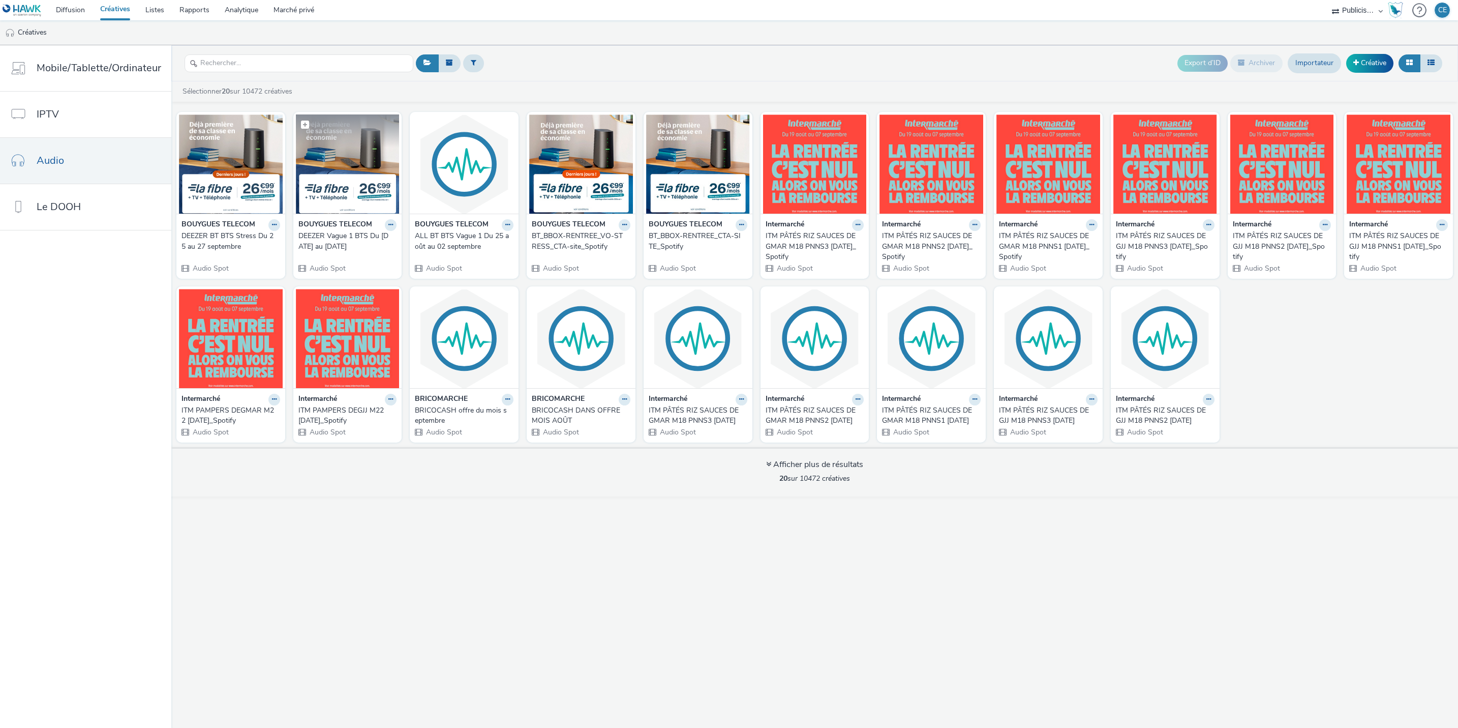
click at [329, 170] on img at bounding box center [348, 163] width 104 height 99
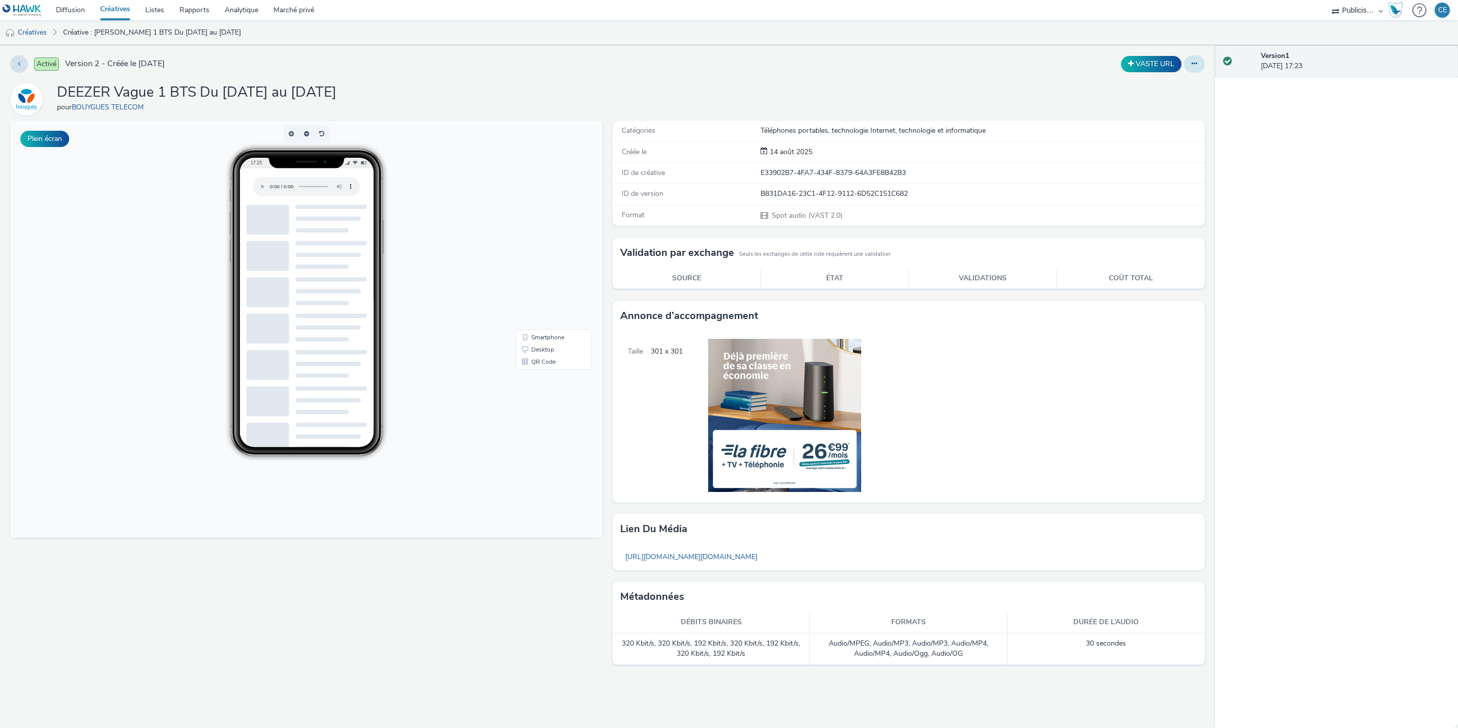
click at [1198, 59] on button at bounding box center [1194, 63] width 21 height 17
click at [1160, 91] on link "Modificateur" at bounding box center [1167, 84] width 76 height 20
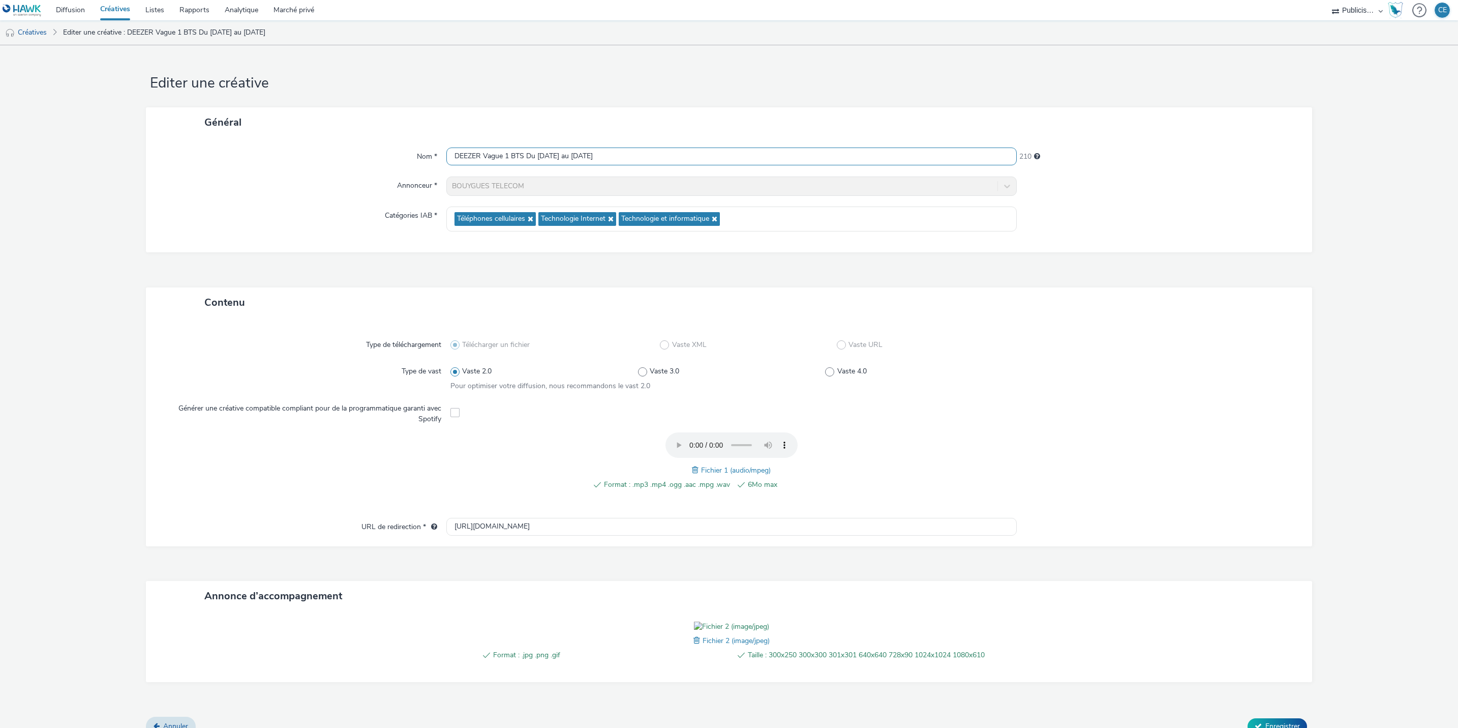
click at [505, 157] on input "DEEZER Vague 1 BTS Du 25 août au 02 septembre" at bounding box center [731, 156] width 570 height 18
click at [659, 157] on input "DEEZER Vague 1 BT BTS Du 25 août au 02 septembre" at bounding box center [731, 156] width 570 height 18
type input "DEEZER Vague 1 BT BTS Du 25 août au 02 septembre"
click at [1271, 203] on div "Nom * DEEZER Vague 1 BT BTS Du 25 août au 02 septembre 207 Annonceur * BOUYGUES…" at bounding box center [729, 194] width 1166 height 115
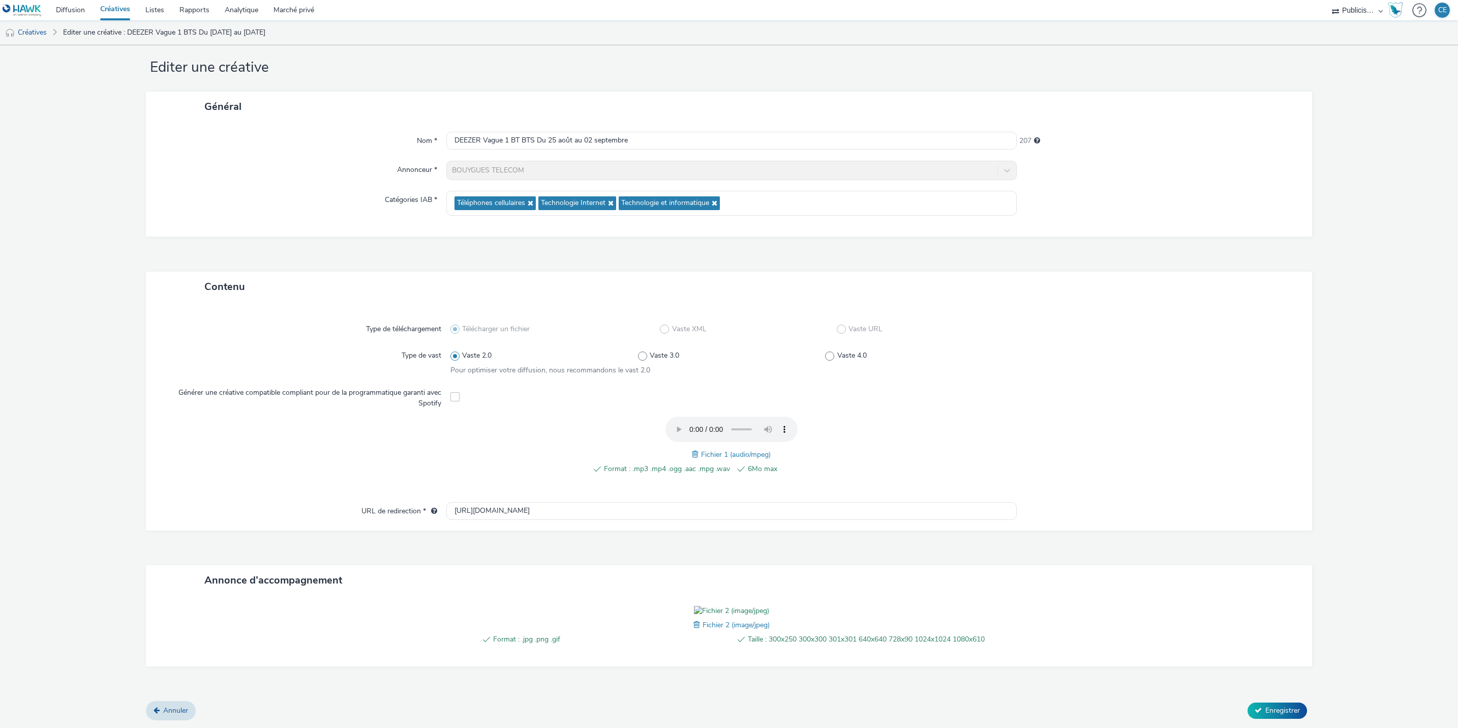
scroll to position [73, 0]
click at [1263, 703] on button "Enregistrer" at bounding box center [1277, 710] width 59 height 16
